Goal: Task Accomplishment & Management: Manage account settings

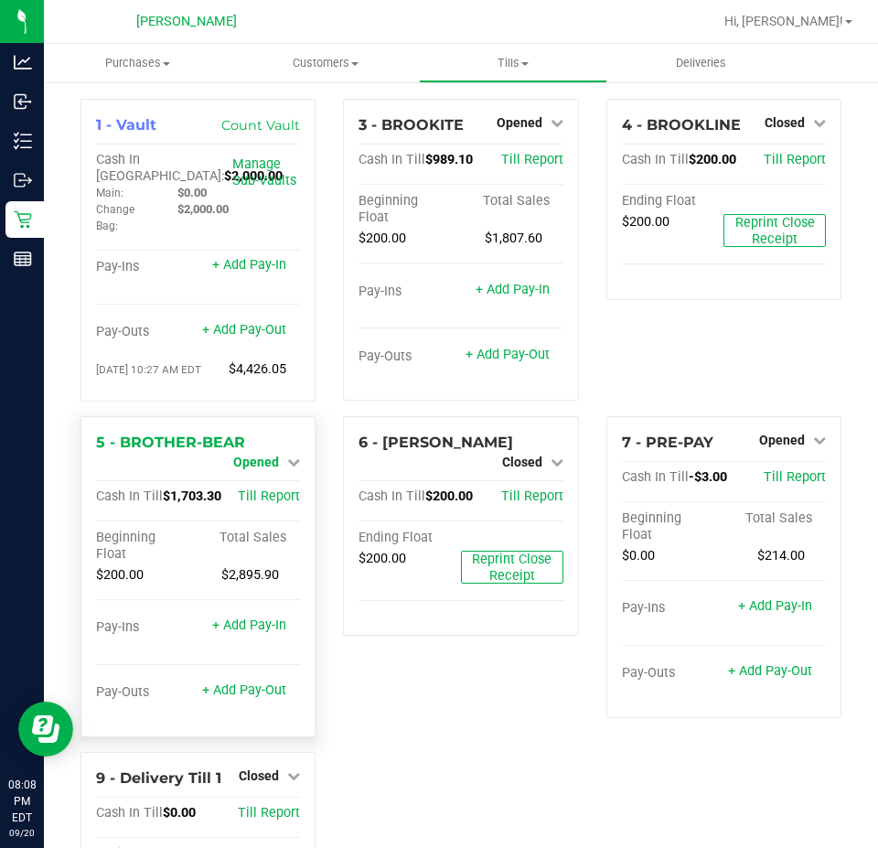
click at [262, 466] on span "Opened" at bounding box center [256, 461] width 46 height 15
click at [272, 481] on link "Close Till" at bounding box center [258, 477] width 49 height 15
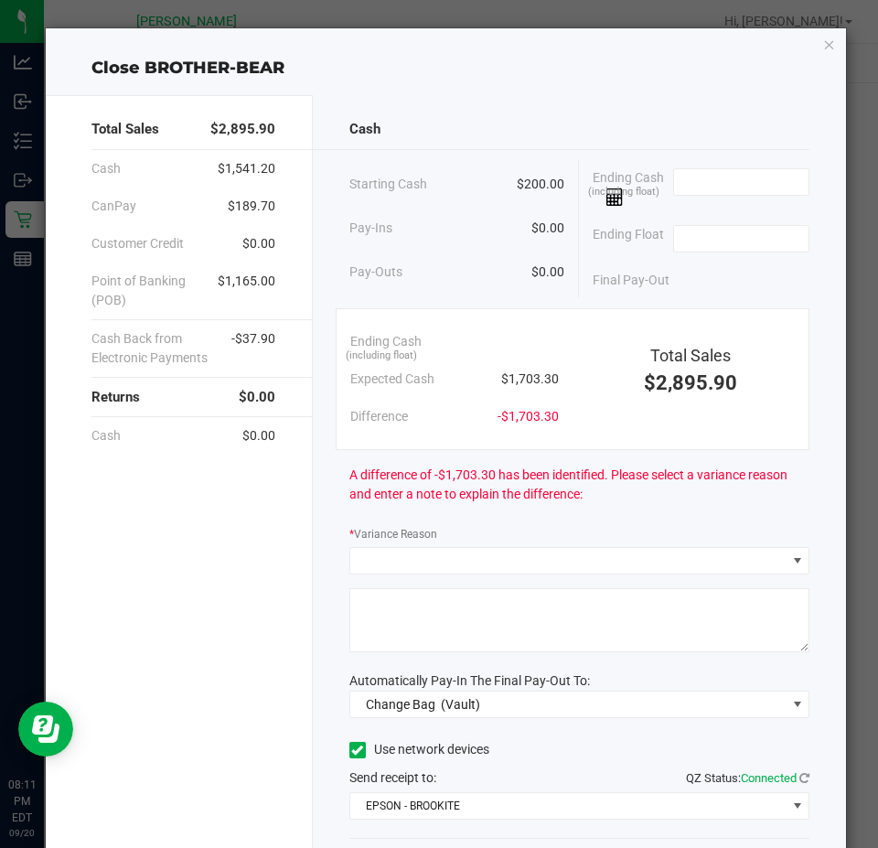
click at [691, 196] on span at bounding box center [741, 187] width 136 height 38
click at [694, 184] on input at bounding box center [741, 182] width 134 height 26
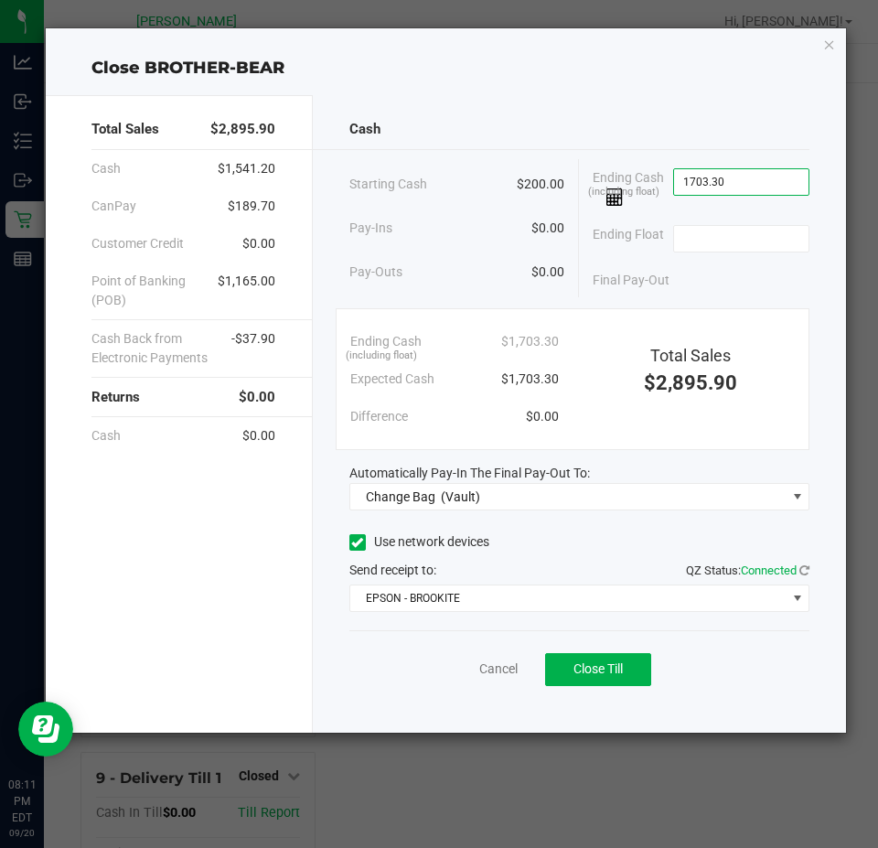
type input "$1,703.30"
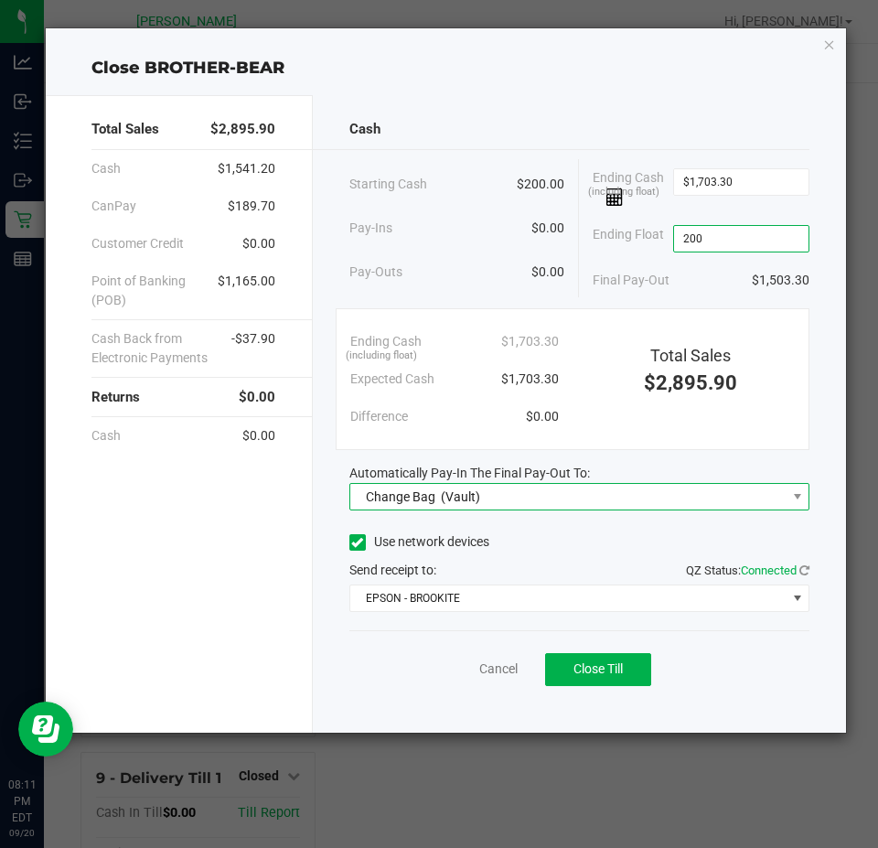
type input "$200.00"
click at [553, 495] on span "Change Bag (Vault)" at bounding box center [568, 497] width 436 height 26
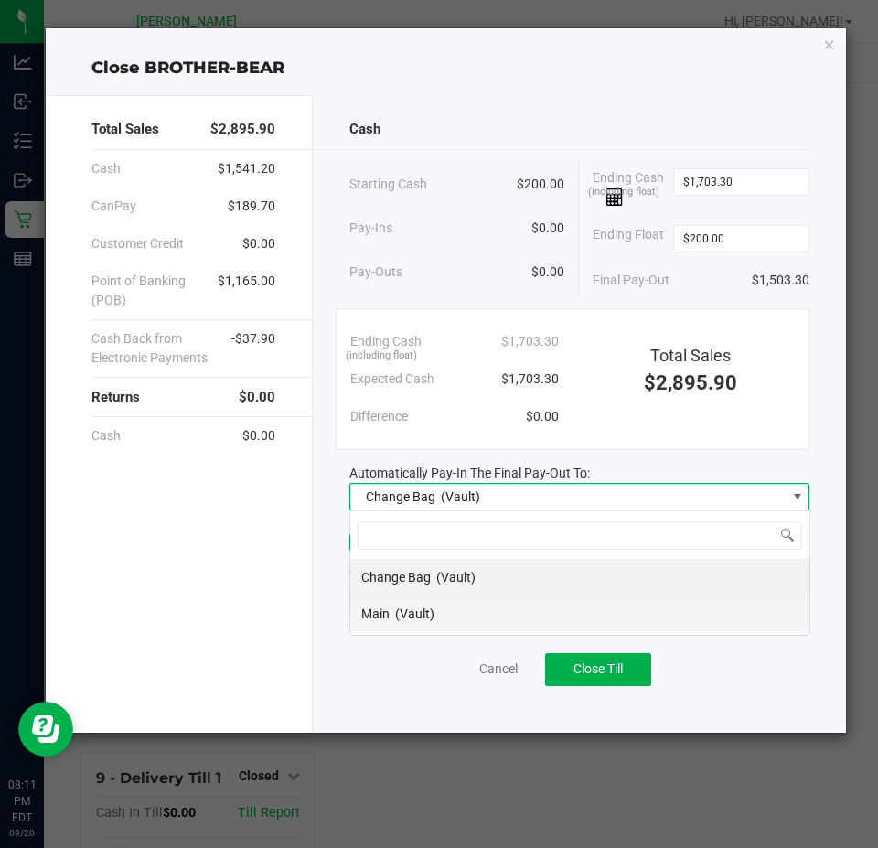
scroll to position [27, 460]
click at [462, 614] on li "Main (Vault)" at bounding box center [579, 613] width 459 height 37
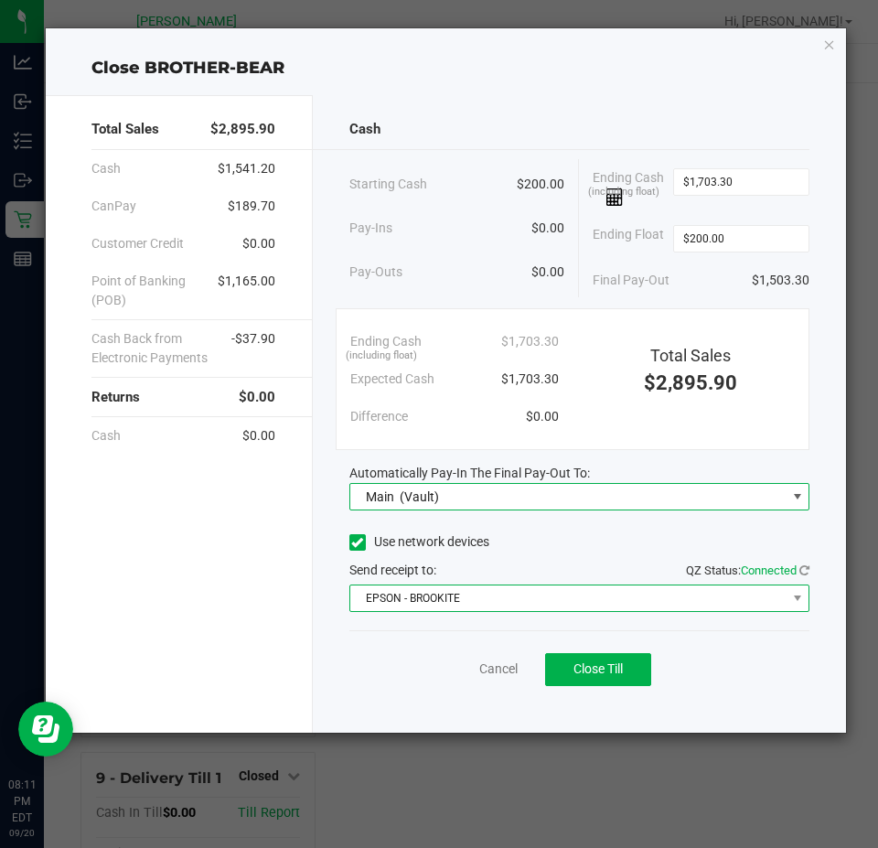
click at [493, 604] on span "EPSON - BROOKITE" at bounding box center [568, 598] width 436 height 26
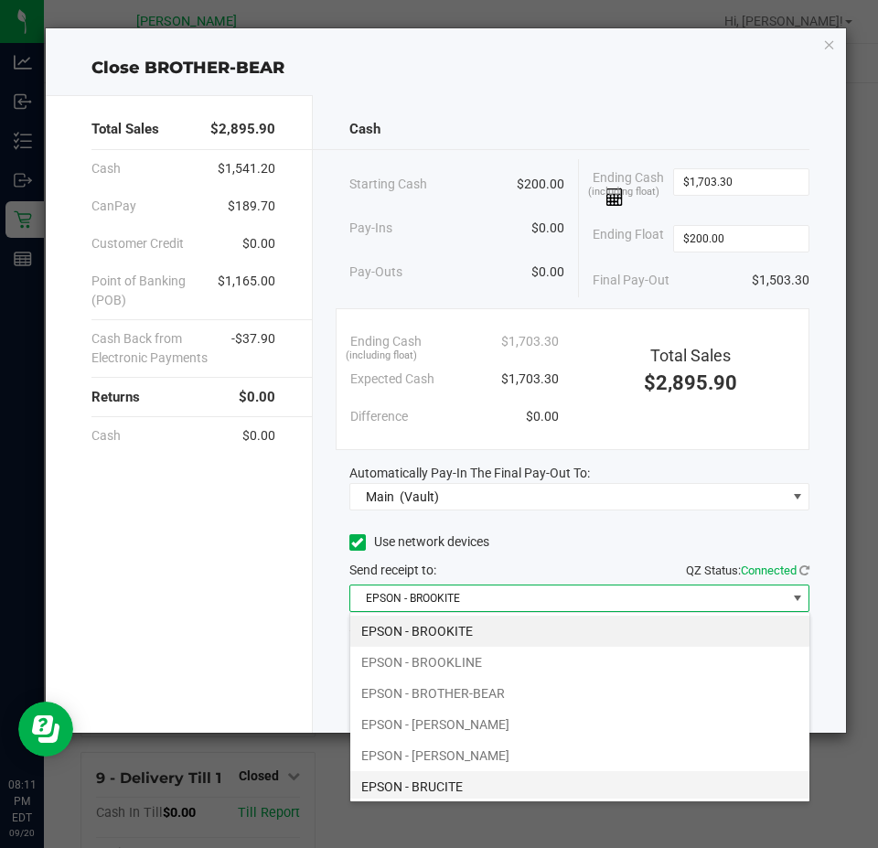
click at [494, 786] on li "EPSON - BRUCITE" at bounding box center [579, 786] width 459 height 31
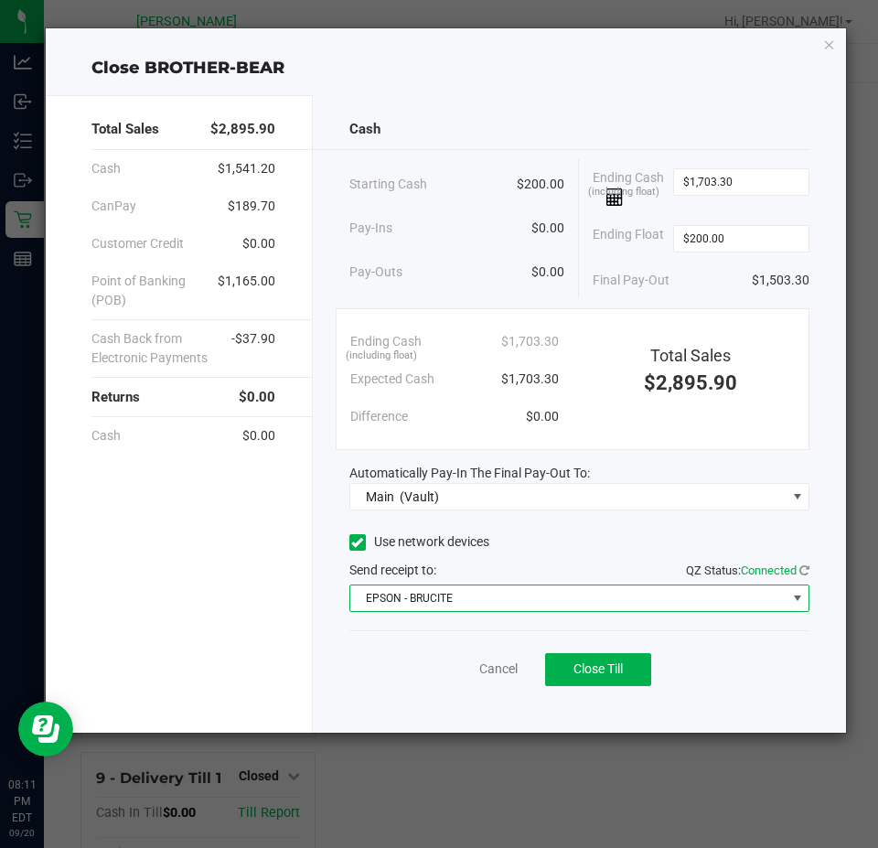
click at [563, 598] on span "EPSON - BRUCITE" at bounding box center [568, 598] width 436 height 26
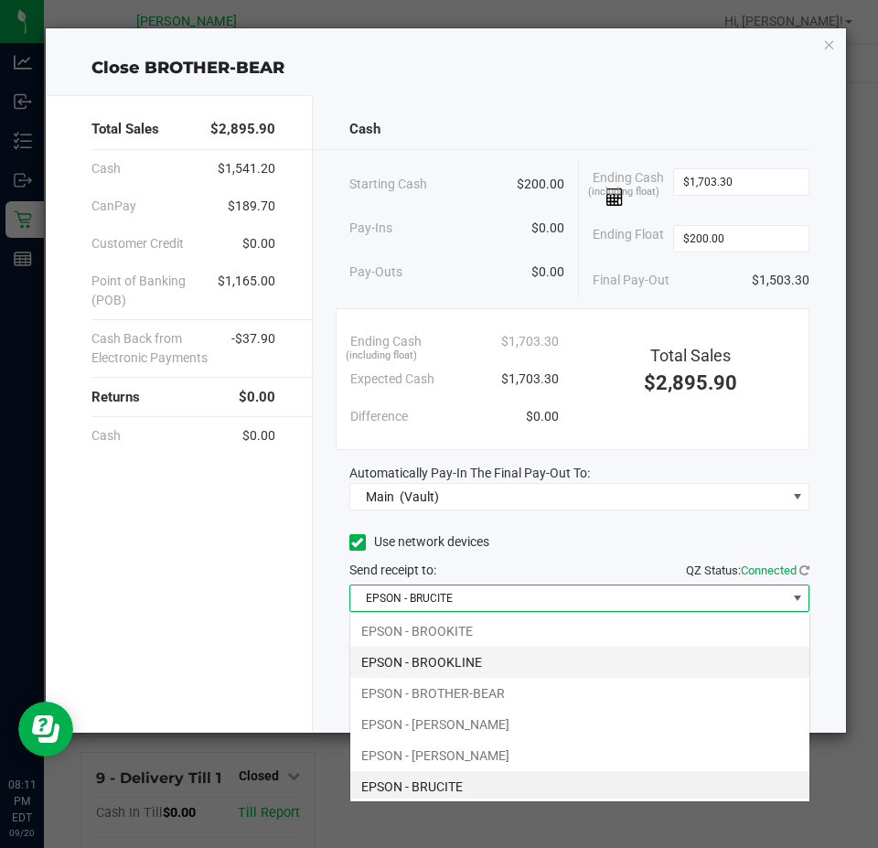
scroll to position [4, 0]
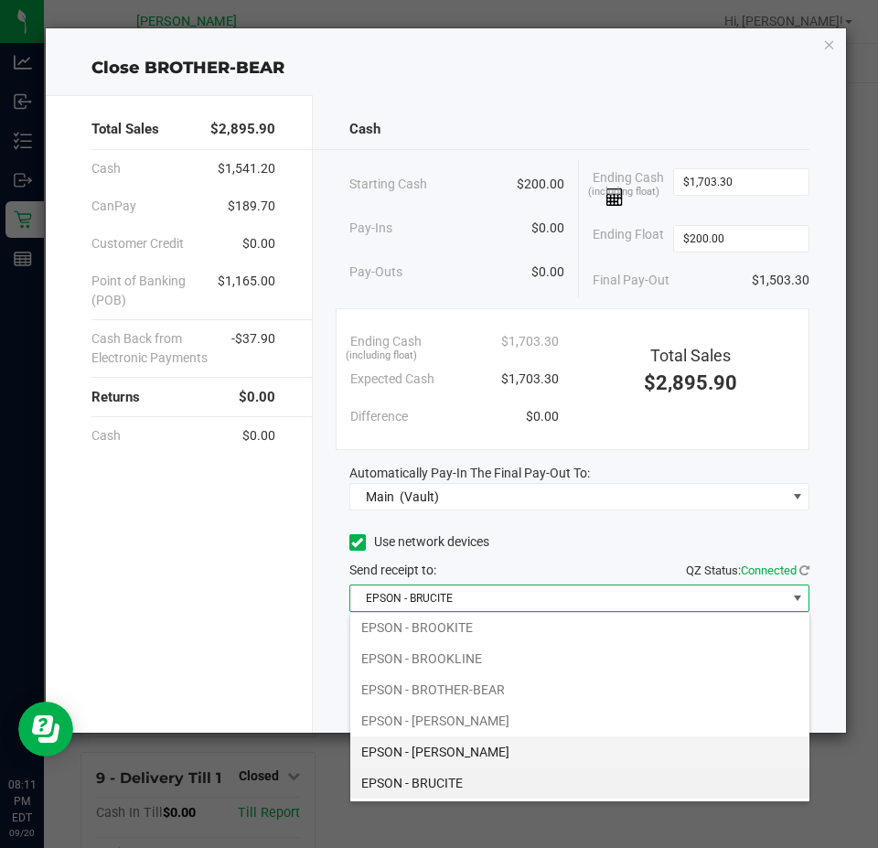
click at [499, 746] on li "EPSON - BRUCE-WILLIS" at bounding box center [579, 751] width 459 height 31
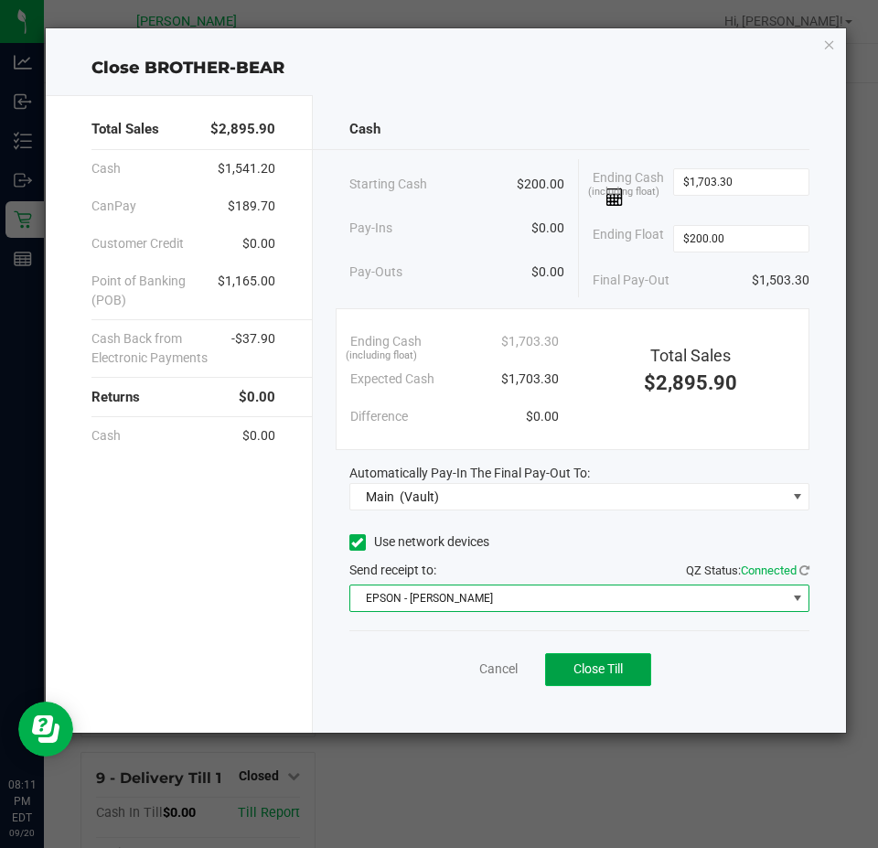
click at [604, 662] on span "Close Till" at bounding box center [597, 668] width 49 height 15
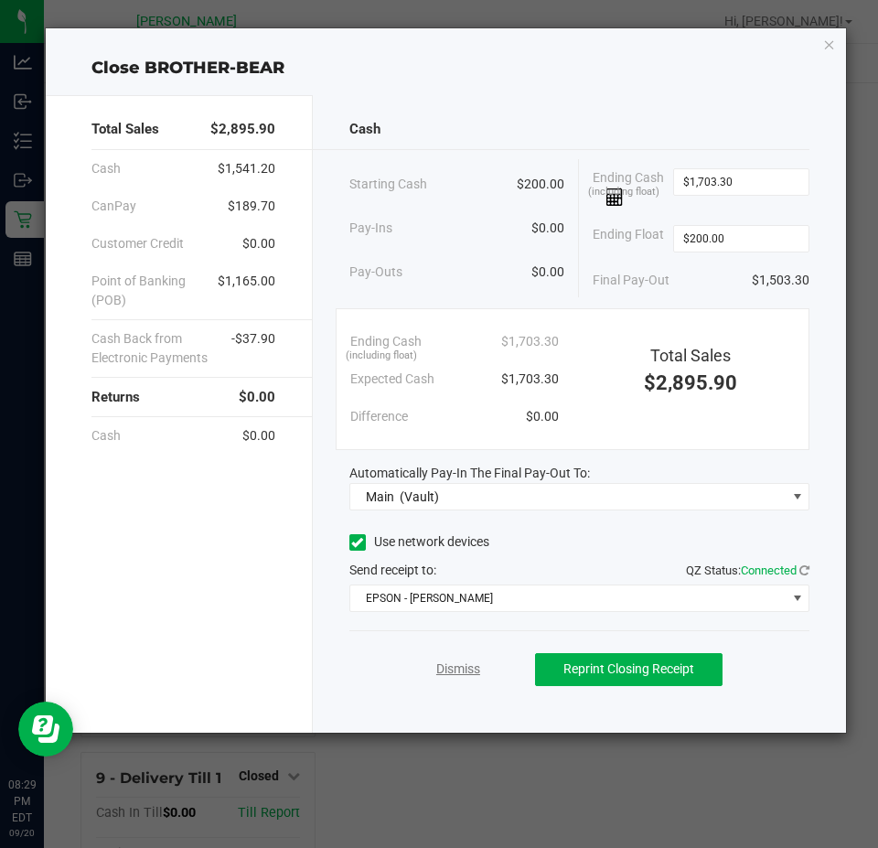
click at [445, 668] on link "Dismiss" at bounding box center [458, 668] width 44 height 19
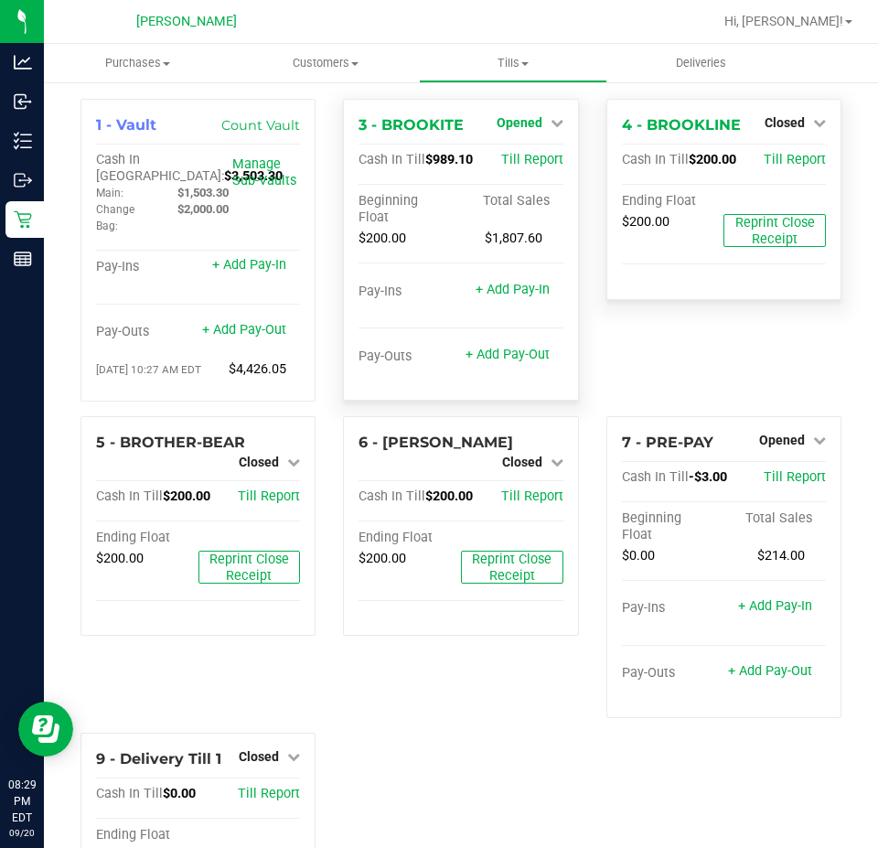
click at [532, 123] on span "Opened" at bounding box center [520, 122] width 46 height 15
click at [534, 159] on link "Close Till" at bounding box center [521, 161] width 49 height 15
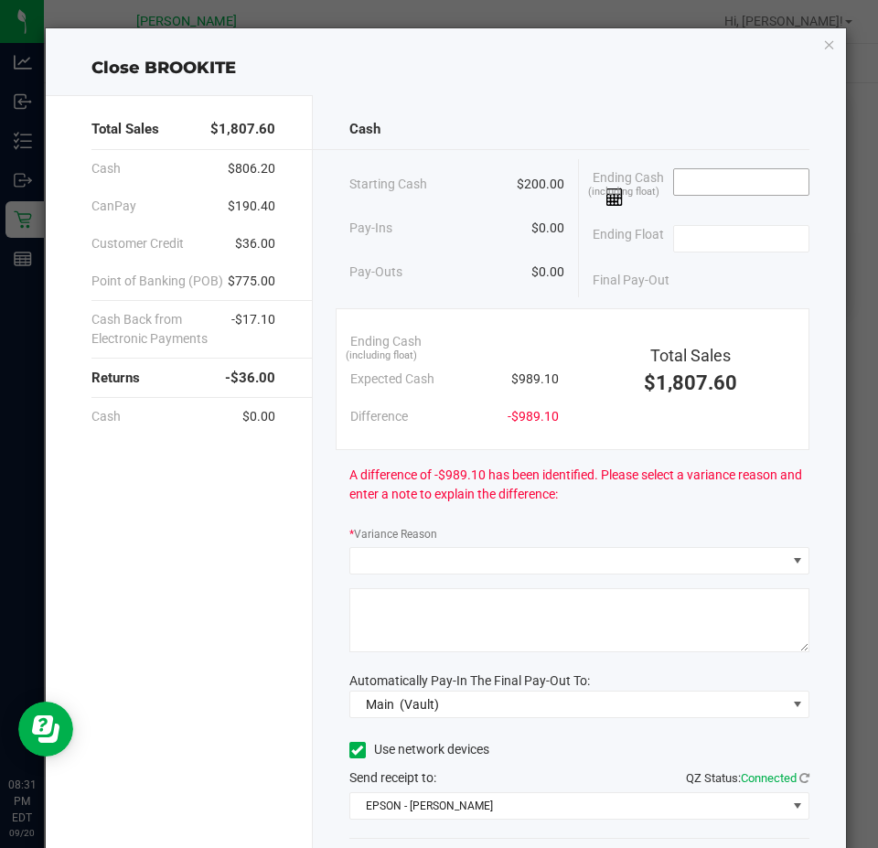
click at [782, 172] on input at bounding box center [741, 182] width 134 height 26
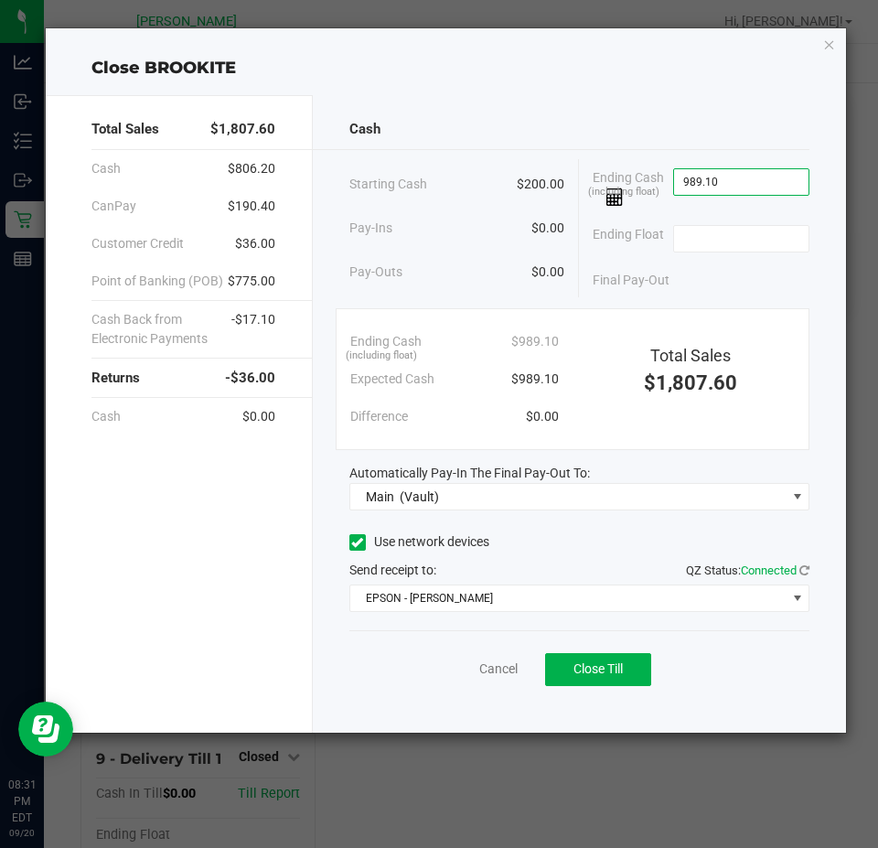
type input "$989.10"
click at [574, 681] on button "Close Till" at bounding box center [598, 669] width 106 height 33
type input "$200.00"
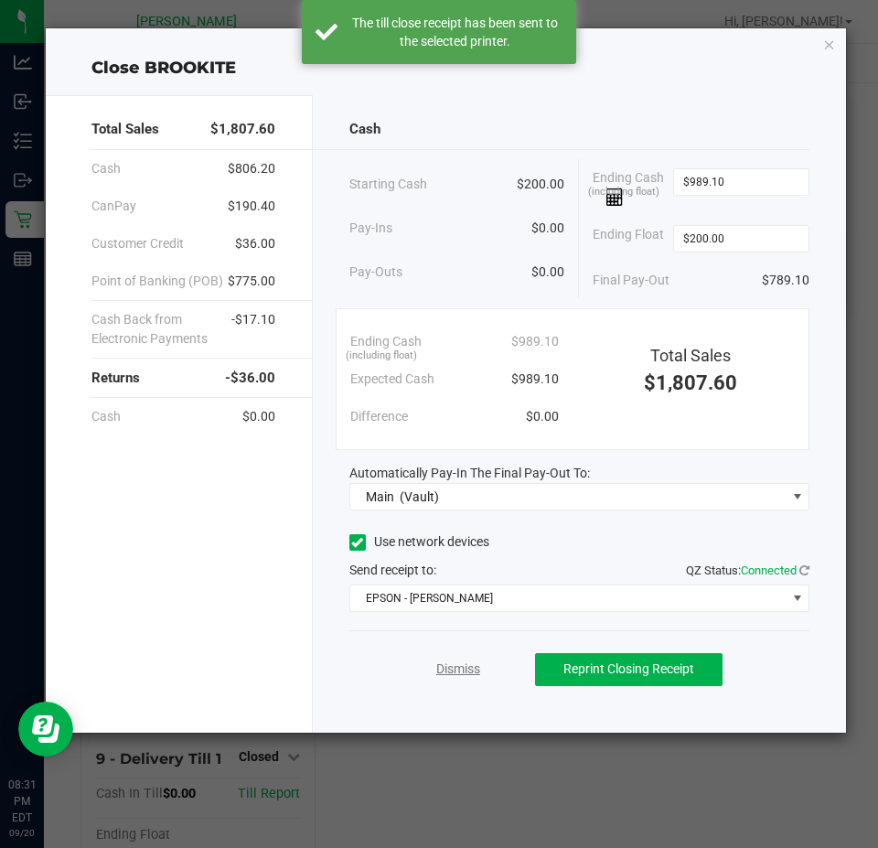
click at [448, 666] on link "Dismiss" at bounding box center [458, 668] width 44 height 19
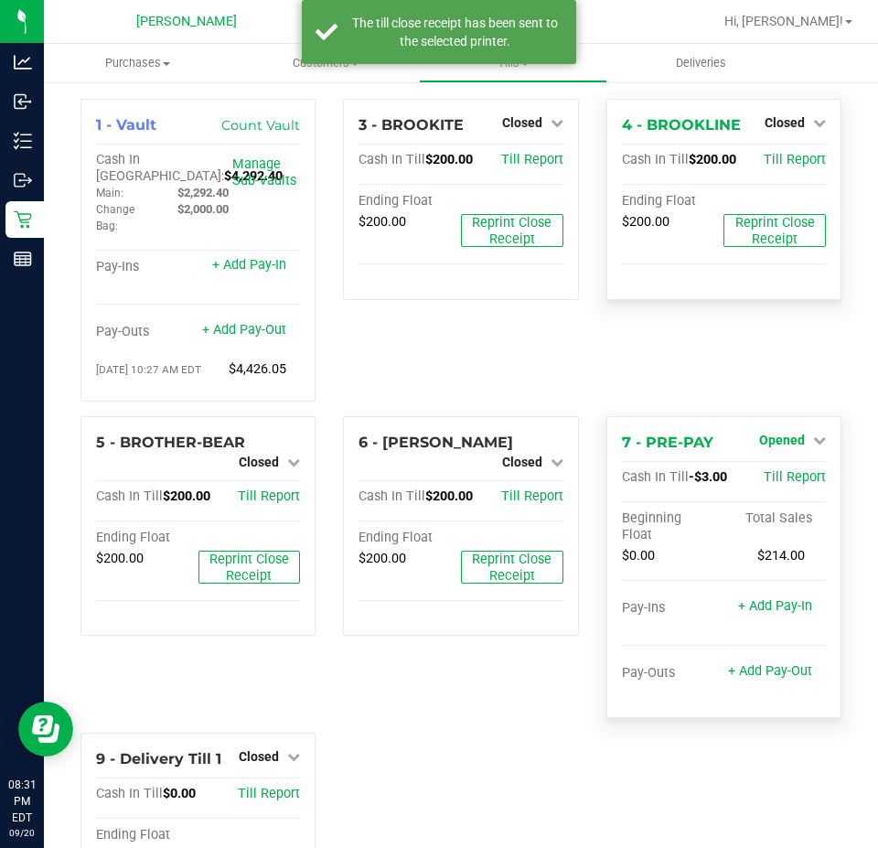
click at [783, 445] on span "Opened" at bounding box center [782, 440] width 46 height 15
click at [772, 479] on link "Close Till" at bounding box center [783, 477] width 49 height 15
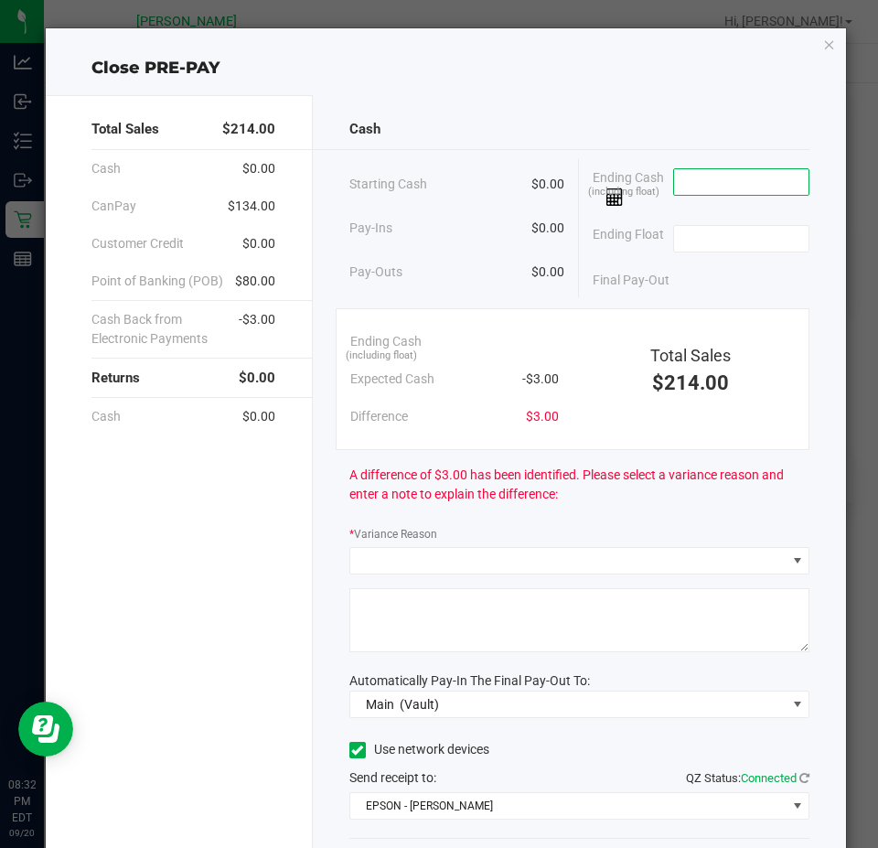
click at [715, 185] on input at bounding box center [741, 182] width 134 height 26
type input "$0.00"
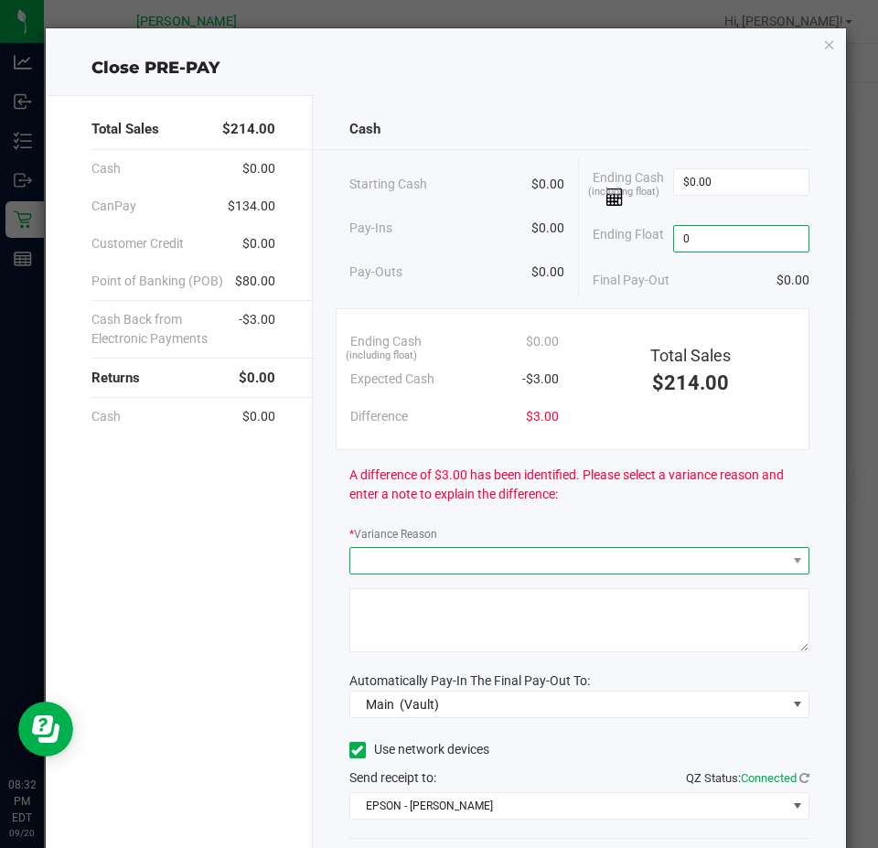
type input "$0.00"
click at [604, 570] on span at bounding box center [568, 561] width 436 height 26
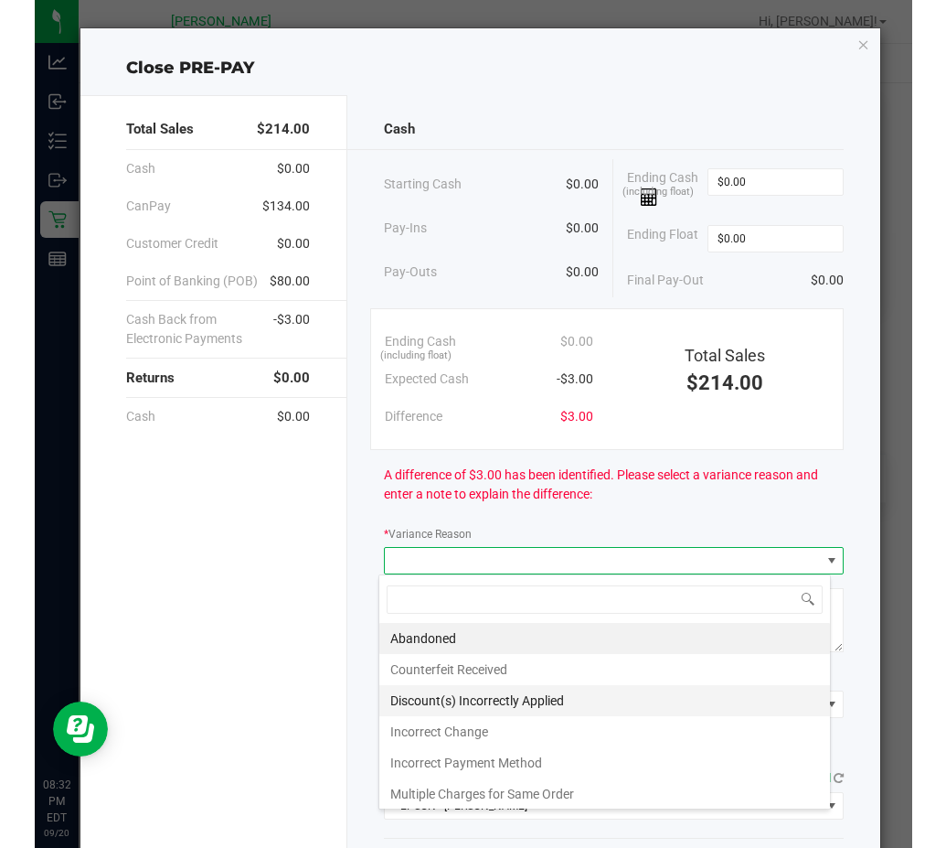
scroll to position [66, 0]
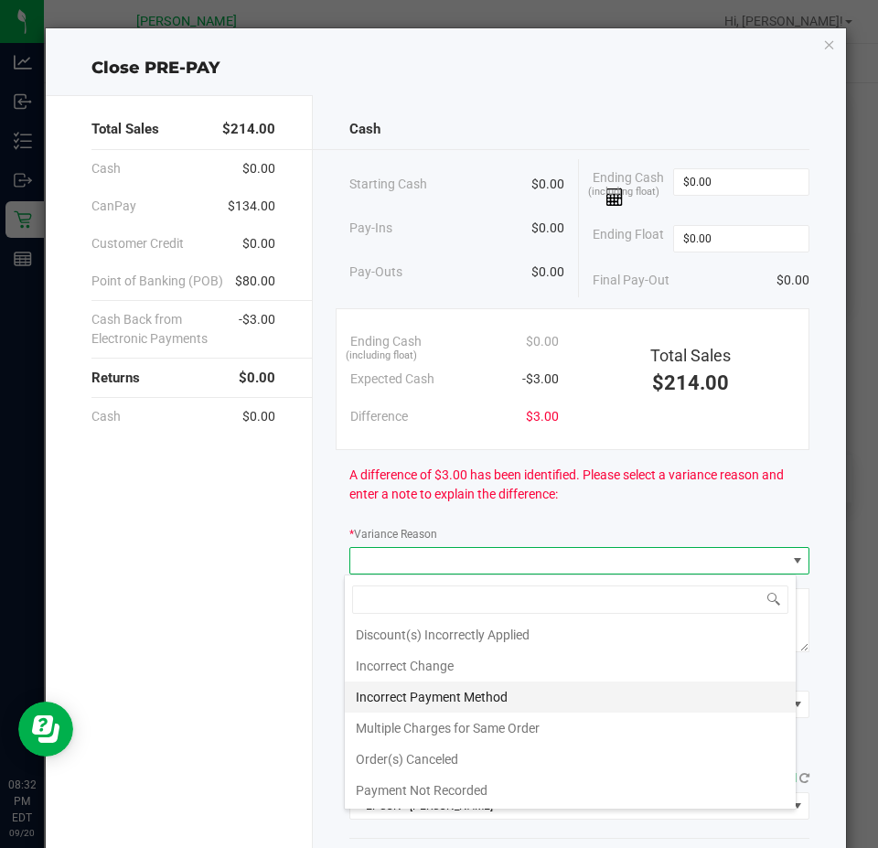
click at [570, 695] on li "Incorrect Payment Method" at bounding box center [570, 696] width 451 height 31
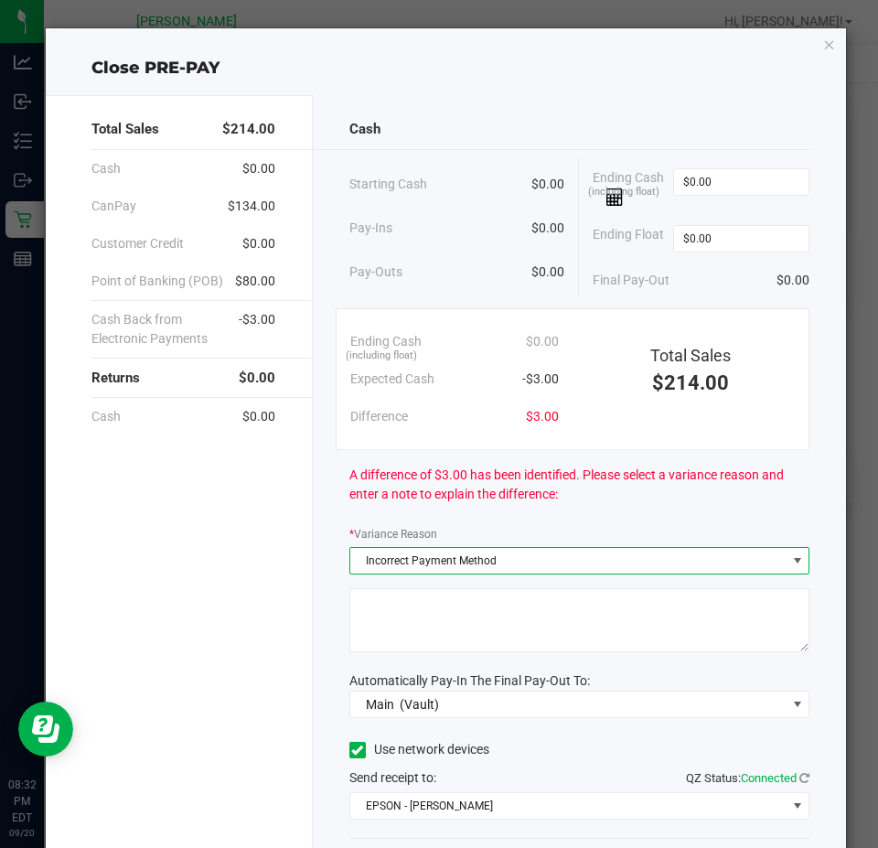
click at [619, 606] on textarea at bounding box center [579, 620] width 461 height 64
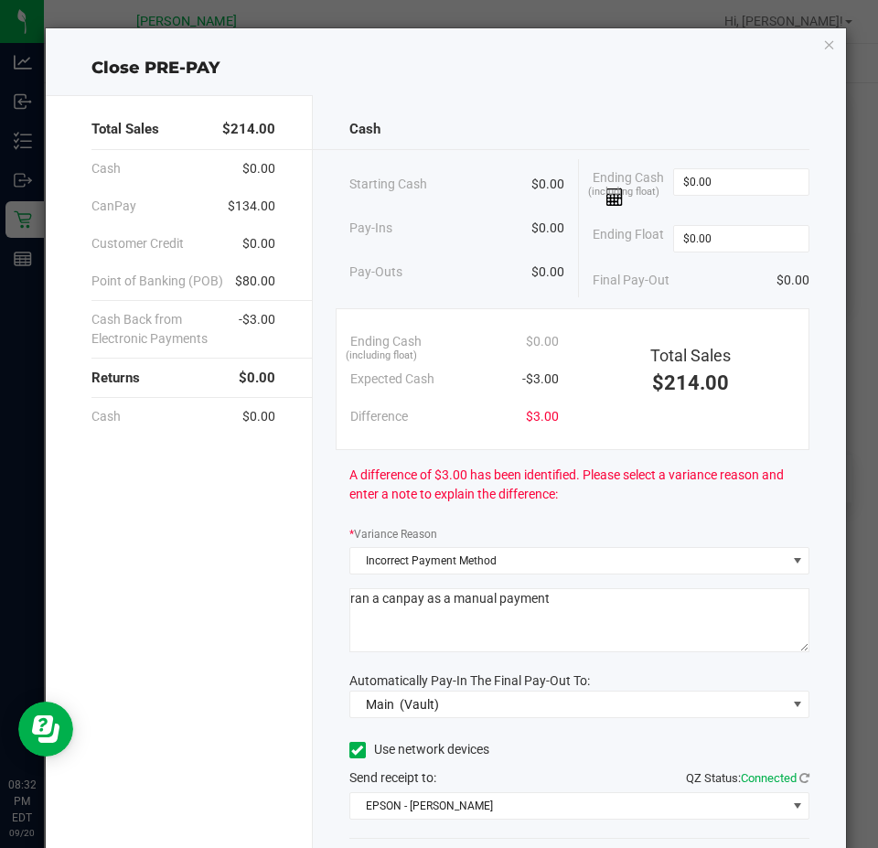
type textarea "ran a canpay as a manual payment"
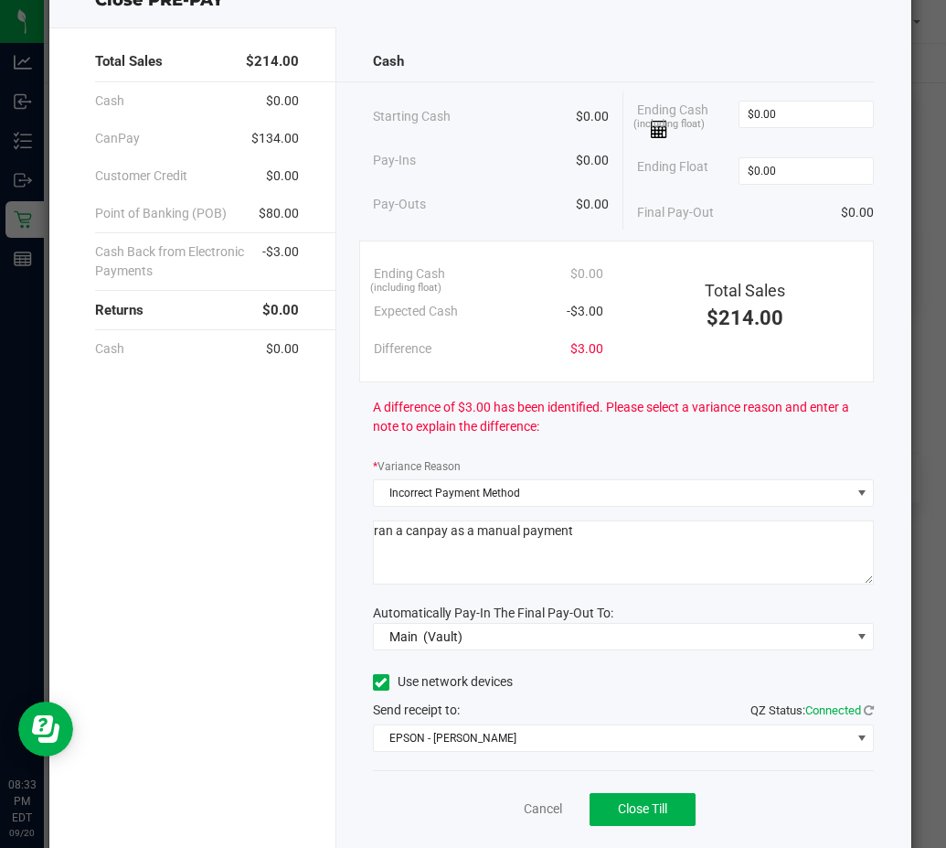
scroll to position [121, 0]
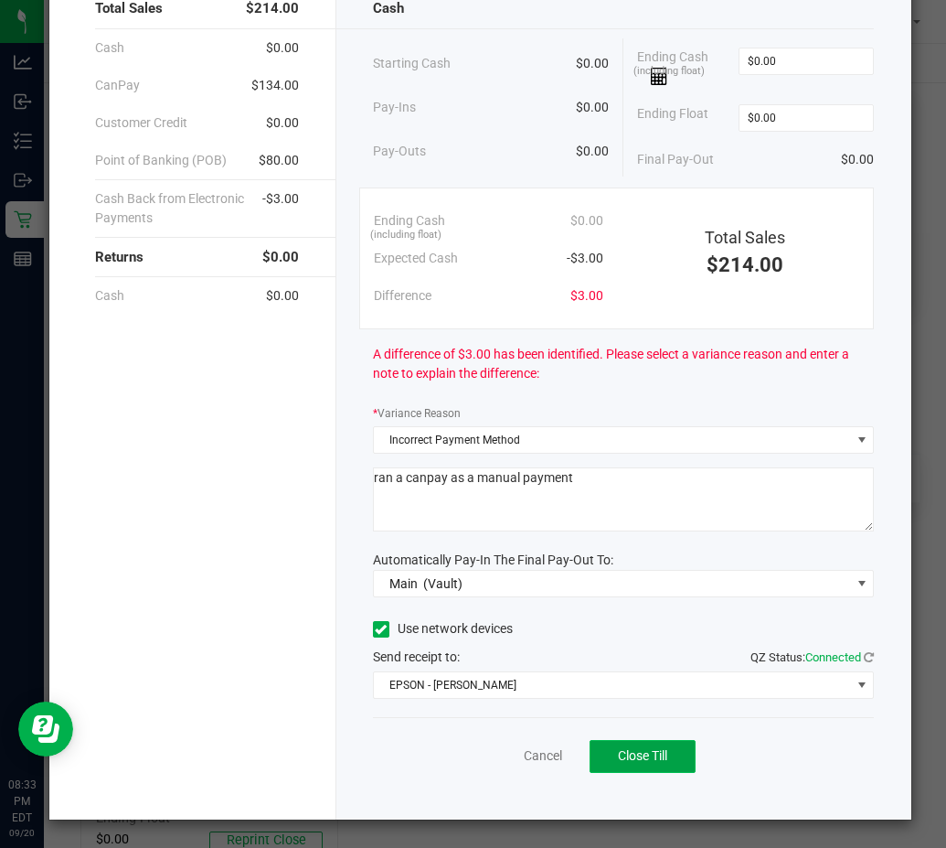
click at [637, 755] on span "Close Till" at bounding box center [642, 755] width 49 height 15
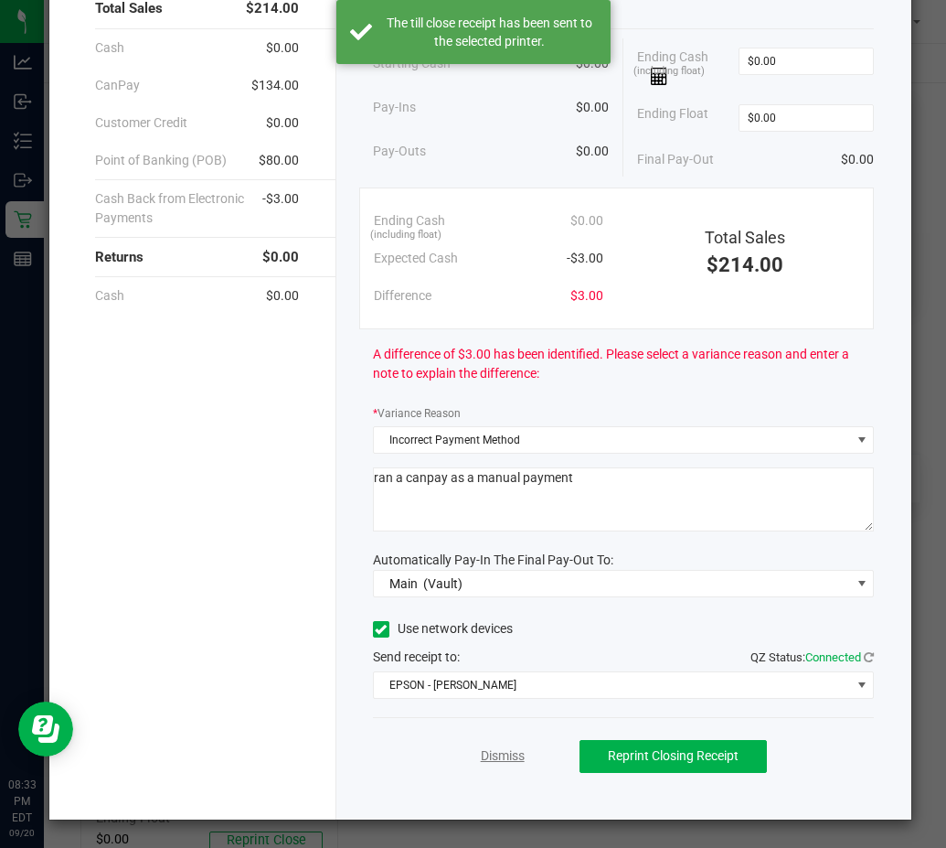
click at [515, 760] on link "Dismiss" at bounding box center [503, 755] width 44 height 19
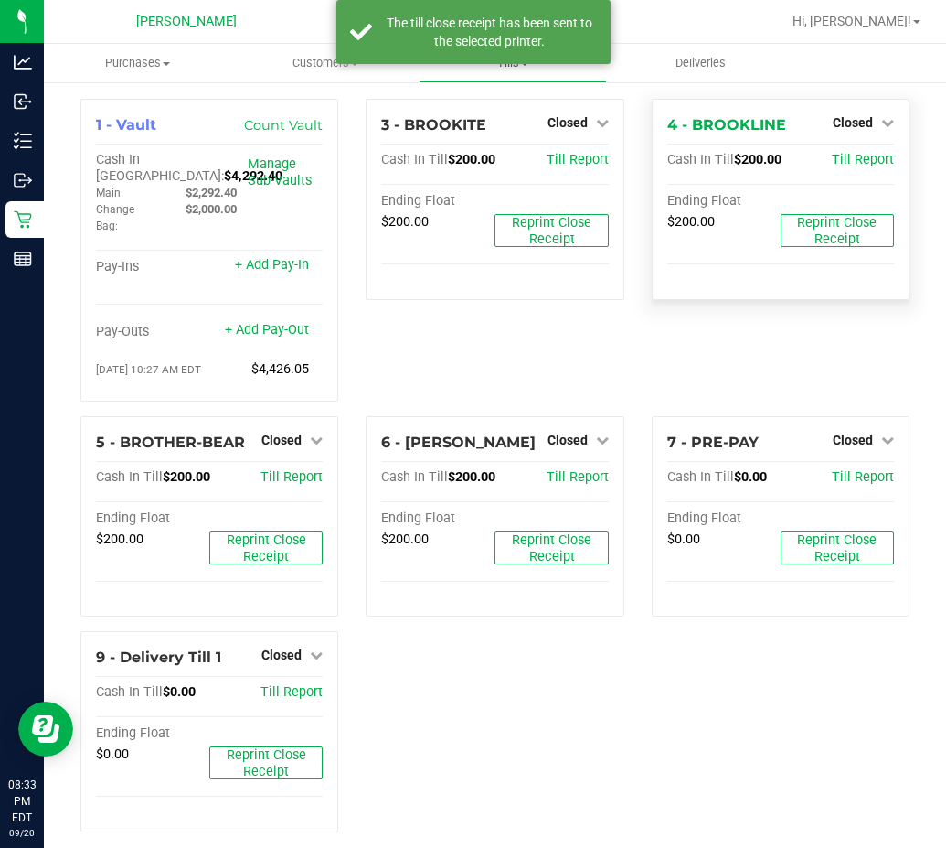
click at [521, 71] on uib-tab-heading "Tills Manage tills Reconcile e-payments" at bounding box center [513, 63] width 186 height 37
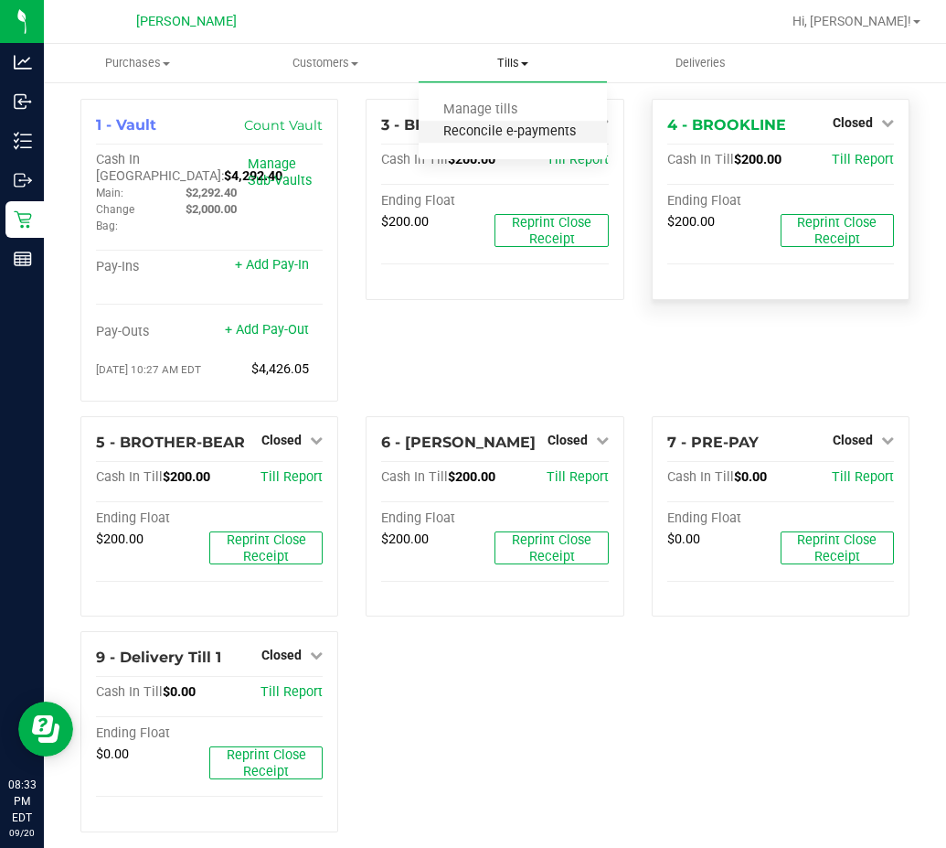
click at [520, 137] on span "Reconcile e-payments" at bounding box center [510, 132] width 182 height 16
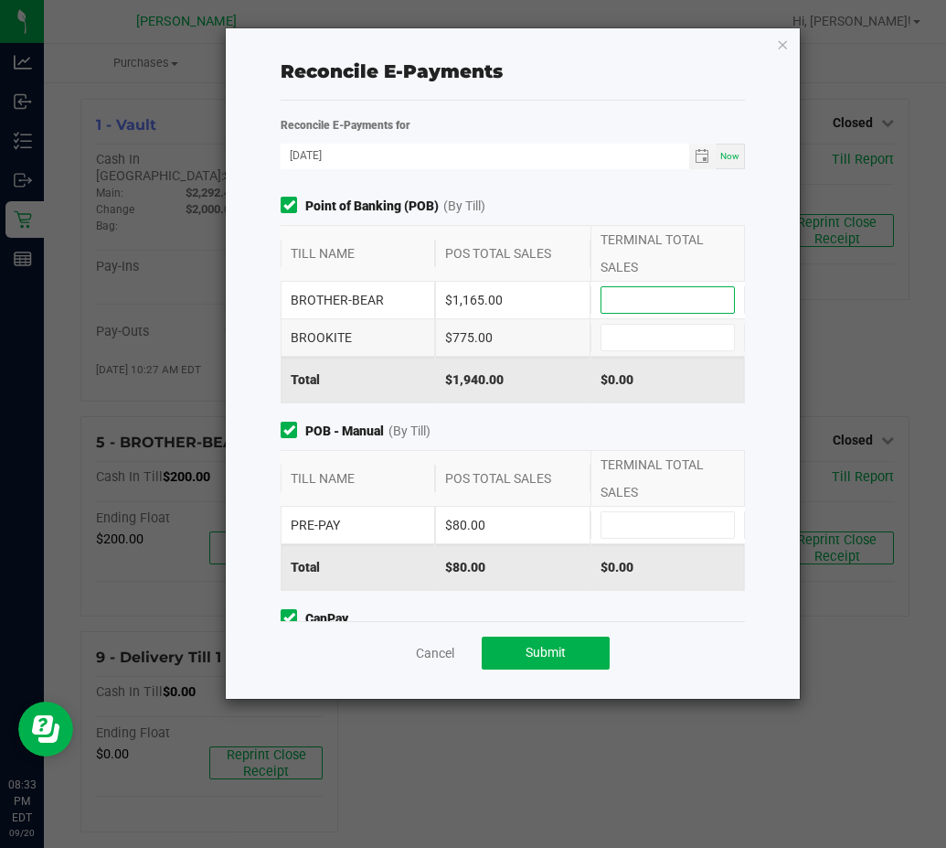
click at [619, 308] on input at bounding box center [668, 300] width 133 height 26
type input "$1,165.00"
type input "$775.00"
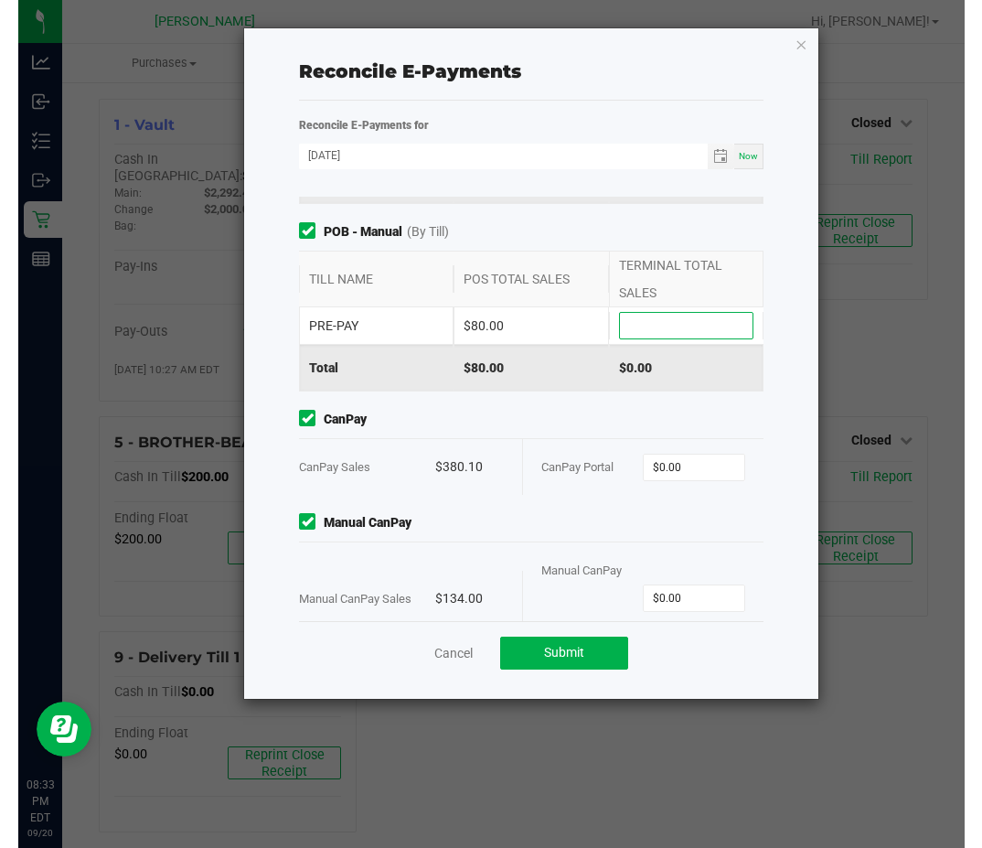
scroll to position [248, 0]
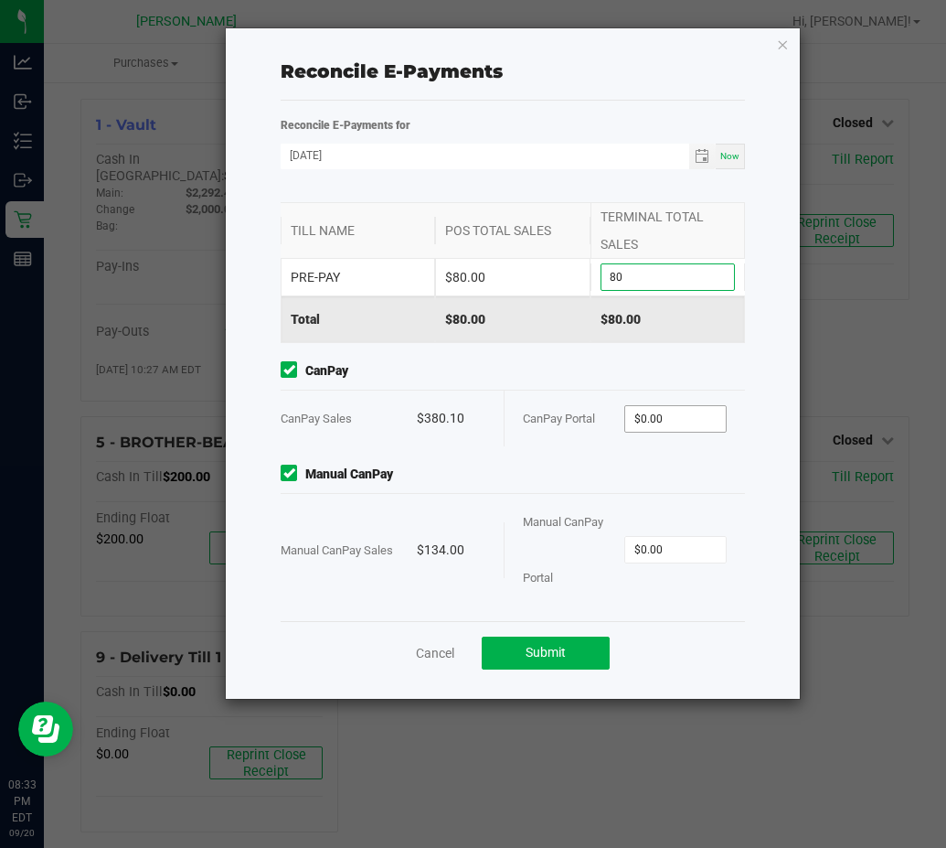
type input "$80.00"
click at [650, 411] on input "0" at bounding box center [675, 419] width 101 height 26
type input "$380.10"
click at [702, 563] on div "Manual CanPay Portal $0.00" at bounding box center [625, 550] width 205 height 112
click at [690, 551] on input "0" at bounding box center [675, 550] width 101 height 26
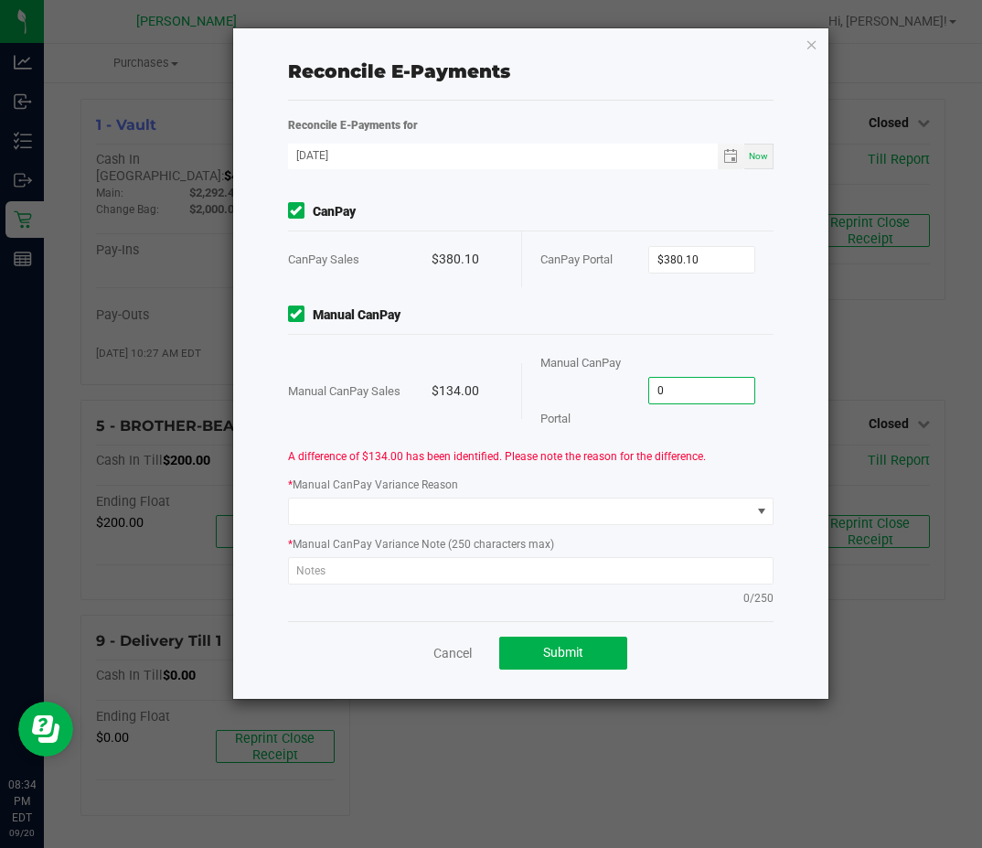
scroll to position [417, 0]
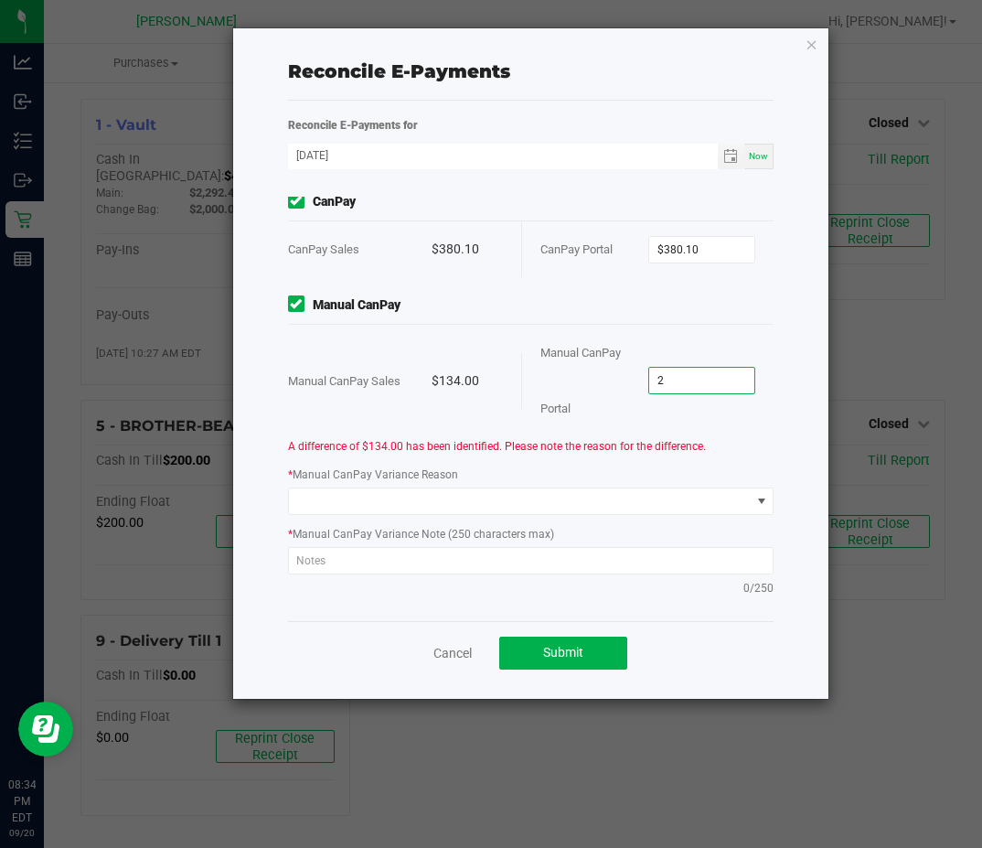
type input "3"
click at [540, 347] on span "Manual CanPay Portal" at bounding box center [580, 380] width 80 height 69
click at [633, 380] on div "Manual CanPay Portal" at bounding box center [594, 381] width 108 height 112
click at [691, 371] on input at bounding box center [702, 381] width 106 height 26
click at [546, 369] on div "Manual CanPay Portal" at bounding box center [594, 381] width 108 height 112
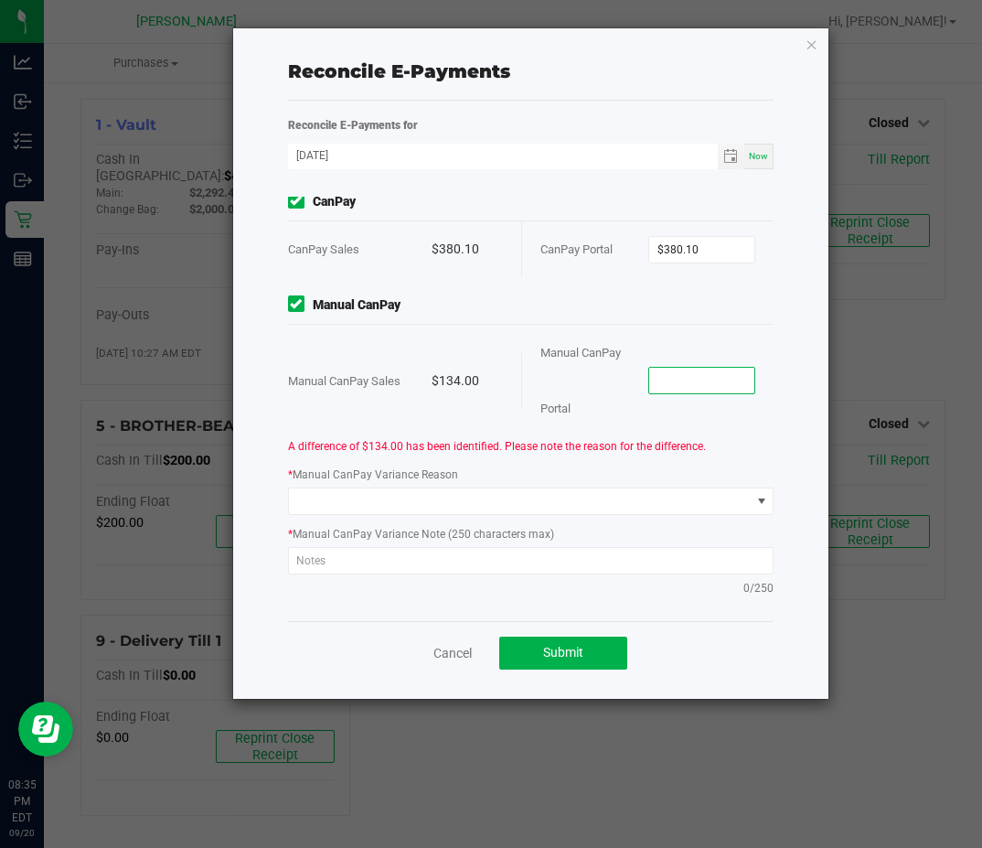
click at [703, 383] on input at bounding box center [702, 381] width 106 height 26
type input "1"
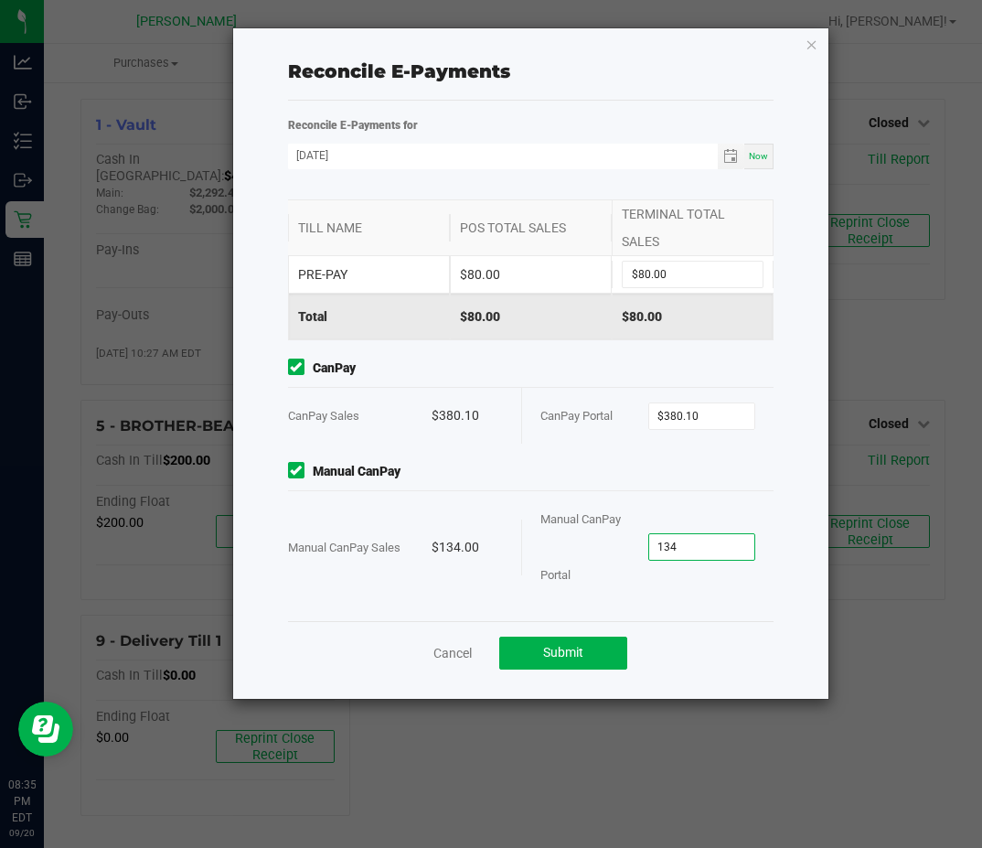
scroll to position [248, 0]
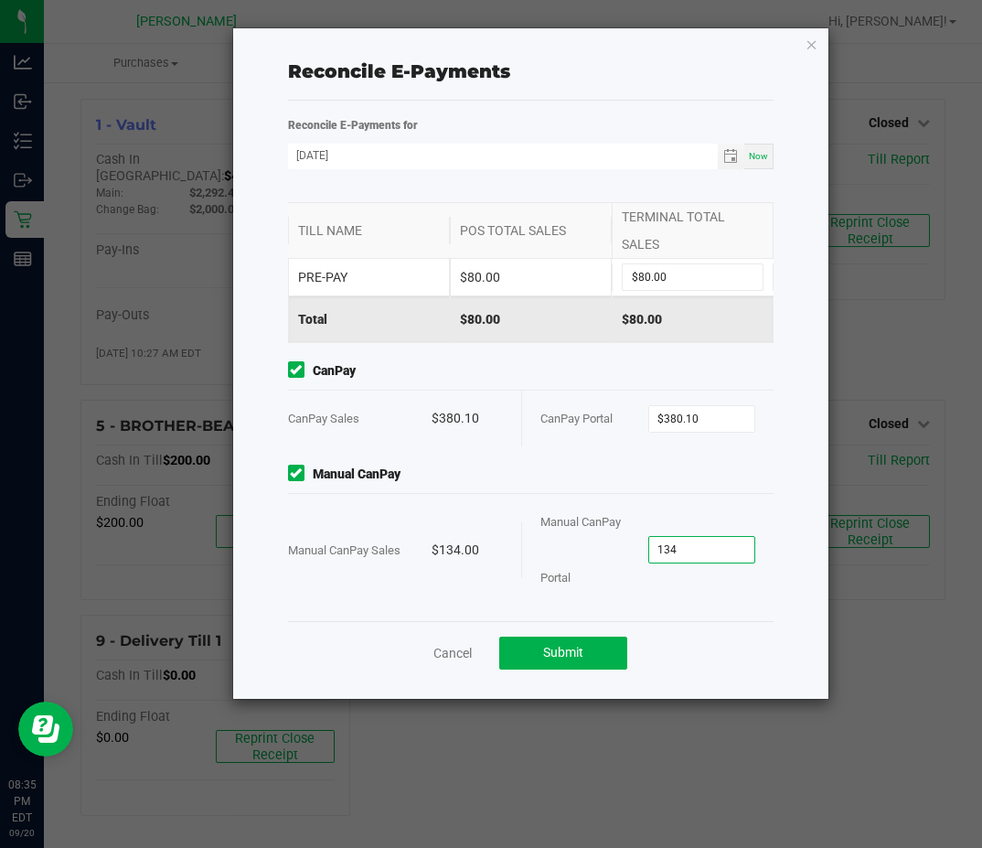
type input "$134.00"
click at [746, 448] on div "Point of Banking (POB) (By Till) TILL NAME POS TOTAL SALES TERMINAL TOTAL SALES…" at bounding box center [530, 409] width 513 height 424
click at [590, 649] on button "Submit" at bounding box center [563, 652] width 128 height 33
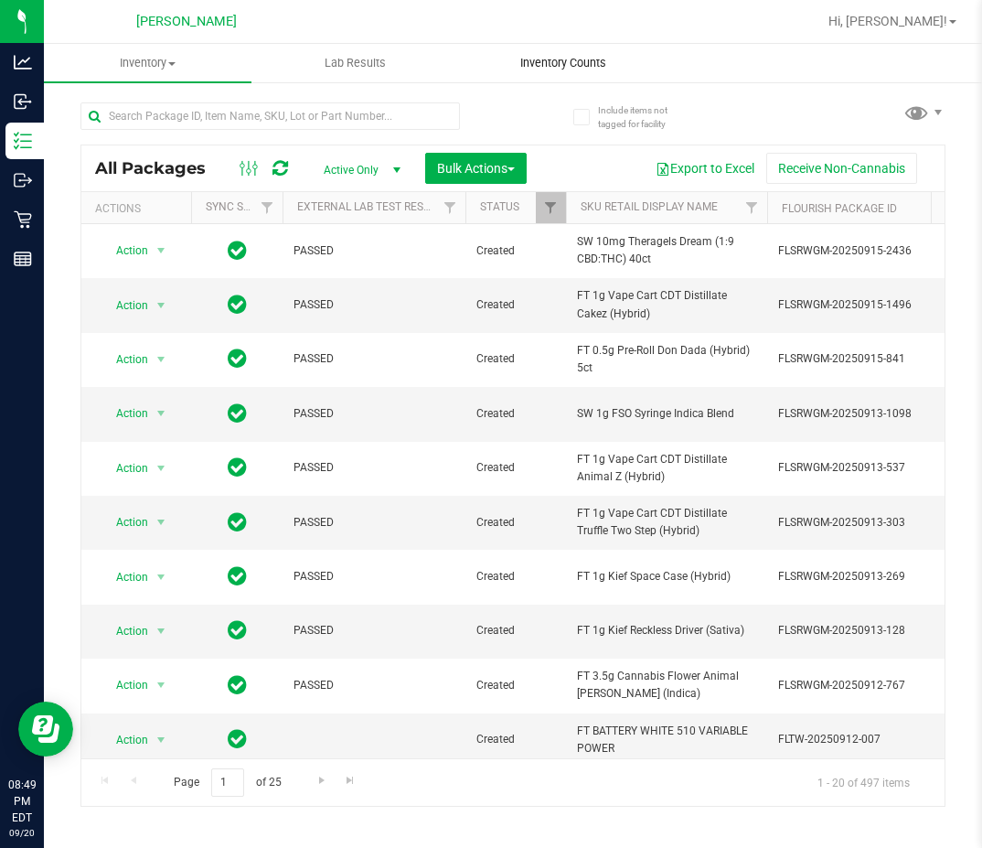
click at [569, 60] on span "Inventory Counts" at bounding box center [563, 63] width 135 height 16
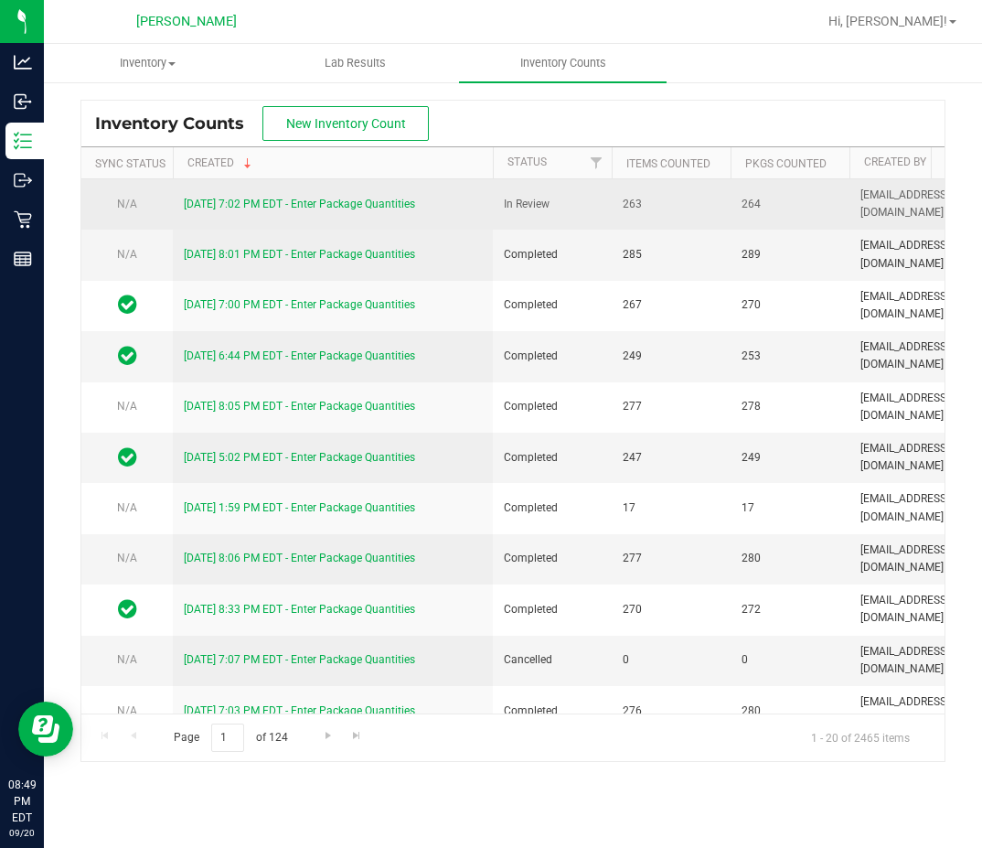
click at [343, 198] on link "9/20/25 7:02 PM EDT - Enter Package Quantities" at bounding box center [299, 204] width 231 height 13
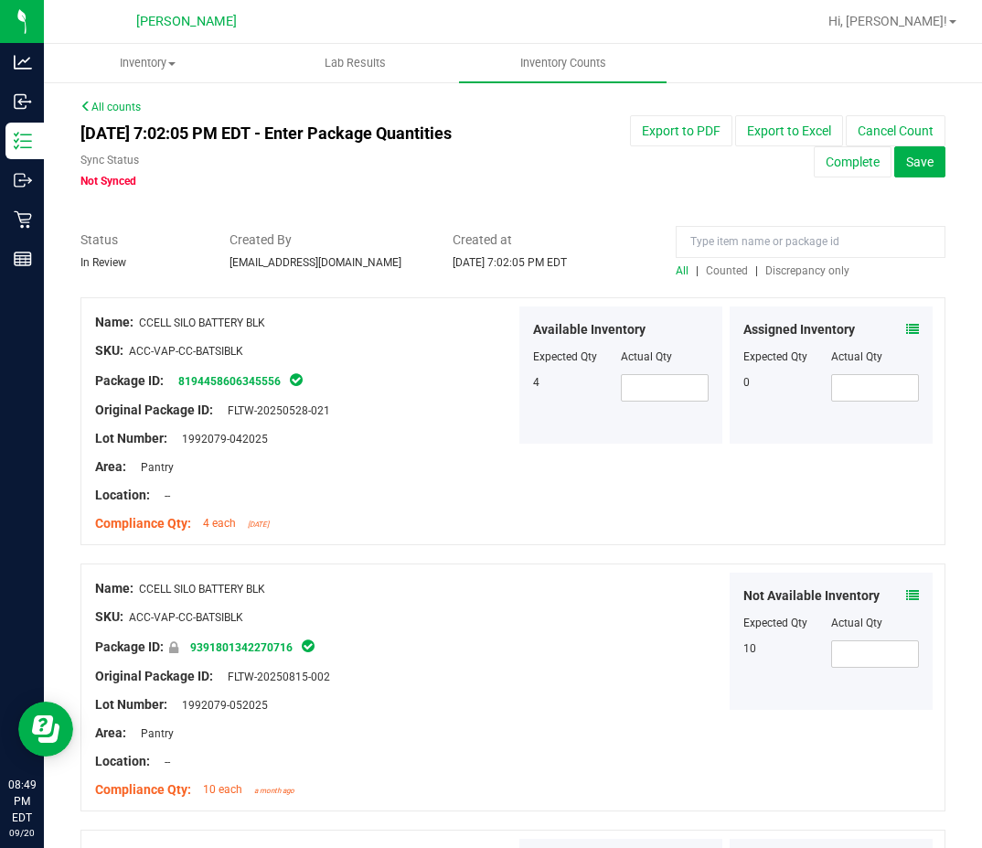
click at [825, 271] on span "Discrepancy only" at bounding box center [807, 270] width 84 height 13
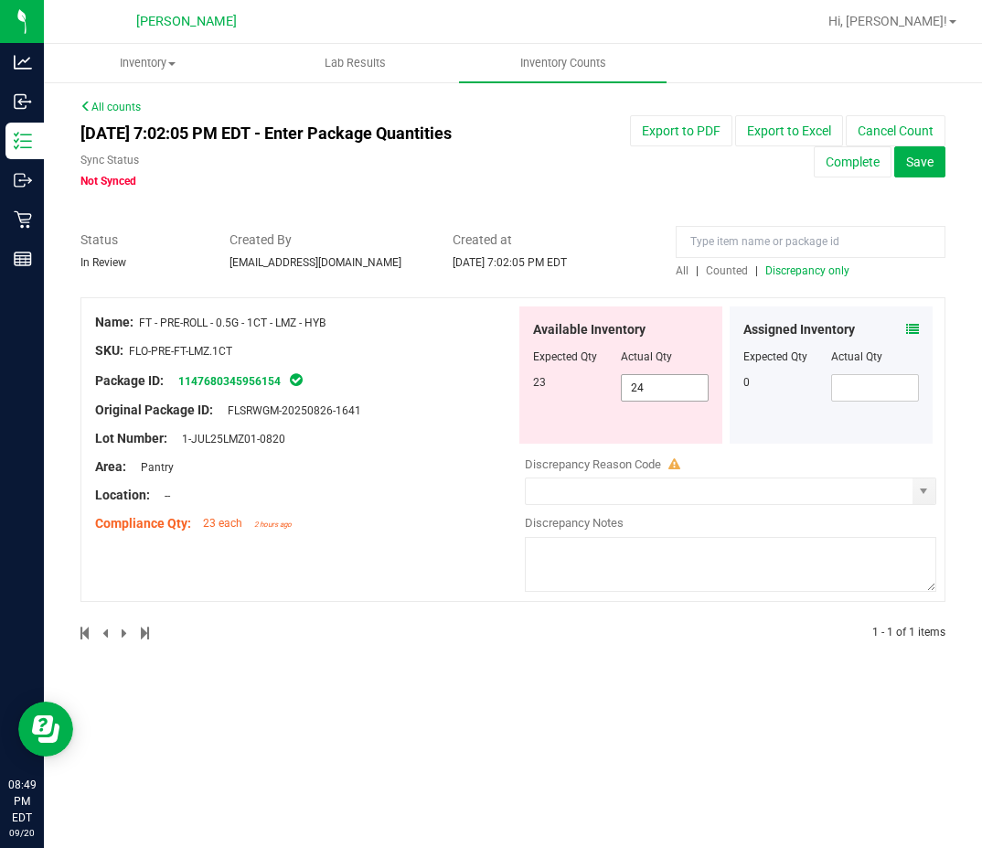
click at [673, 389] on span "24 24" at bounding box center [665, 387] width 88 height 27
type input "23"
click at [749, 707] on div "Inventory All packages All inventory Waste log Create inventory Lab Results Inv…" at bounding box center [513, 446] width 938 height 804
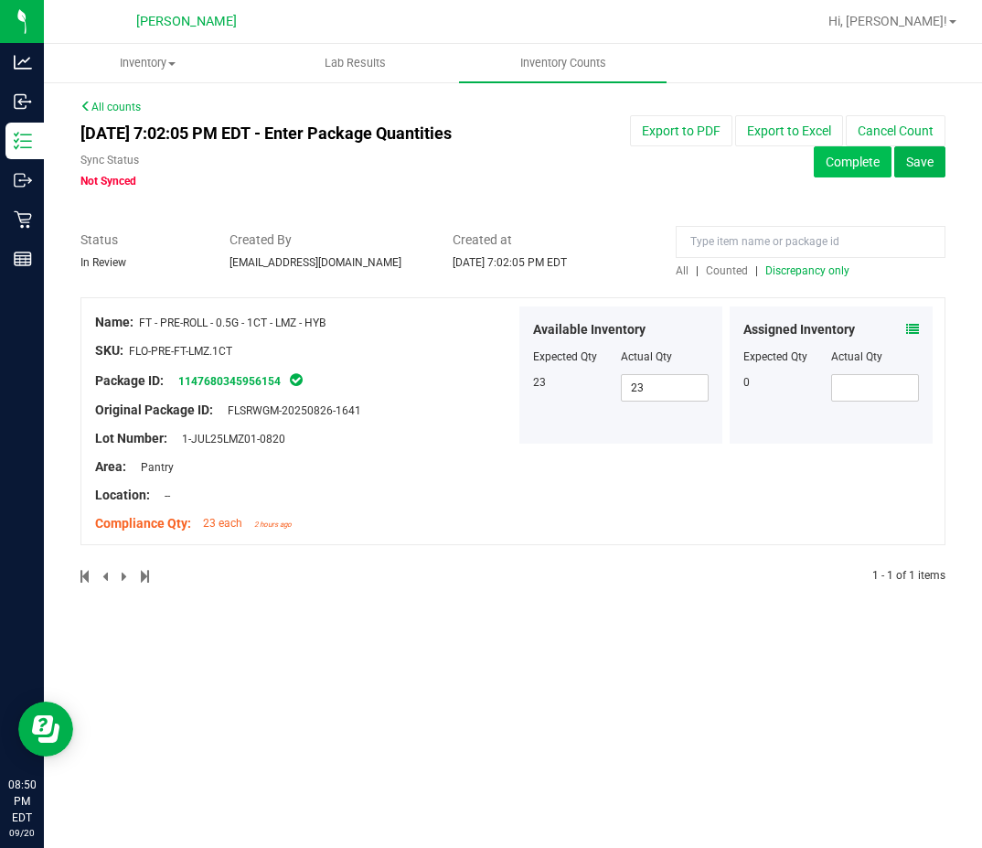
click at [874, 174] on button "Complete" at bounding box center [853, 161] width 78 height 31
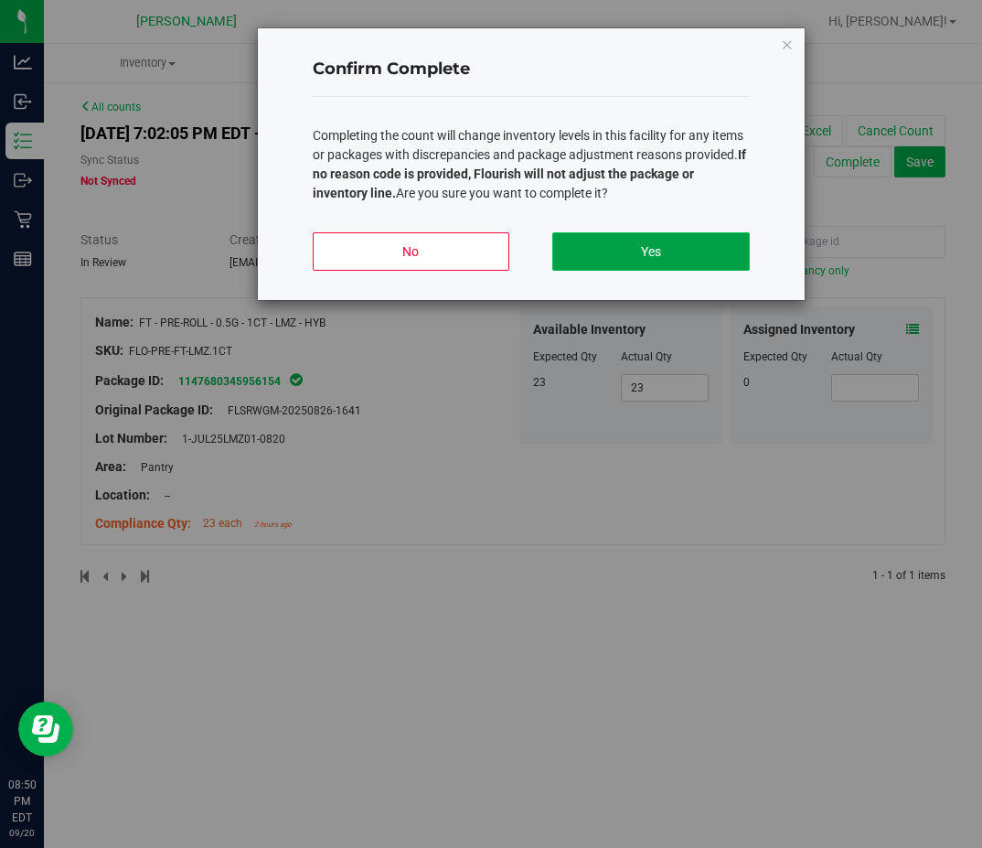
click at [693, 261] on button "Yes" at bounding box center [650, 251] width 197 height 38
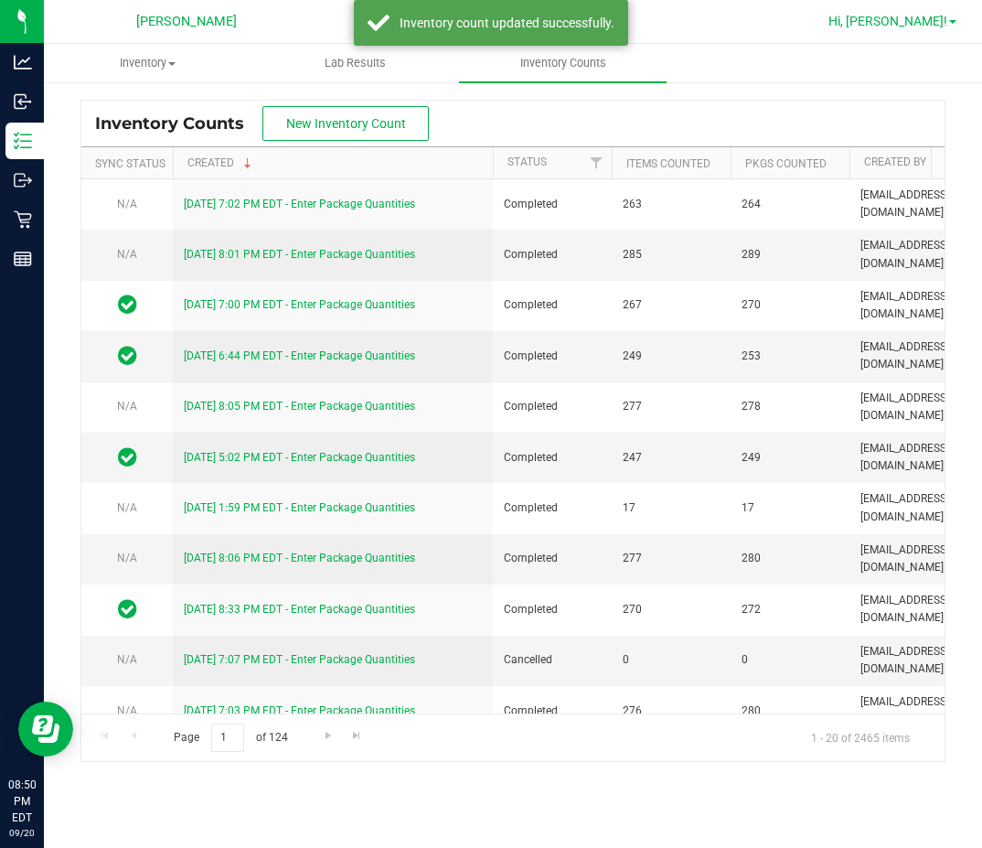
click at [877, 27] on span "Hi, [PERSON_NAME]!" at bounding box center [887, 21] width 119 height 15
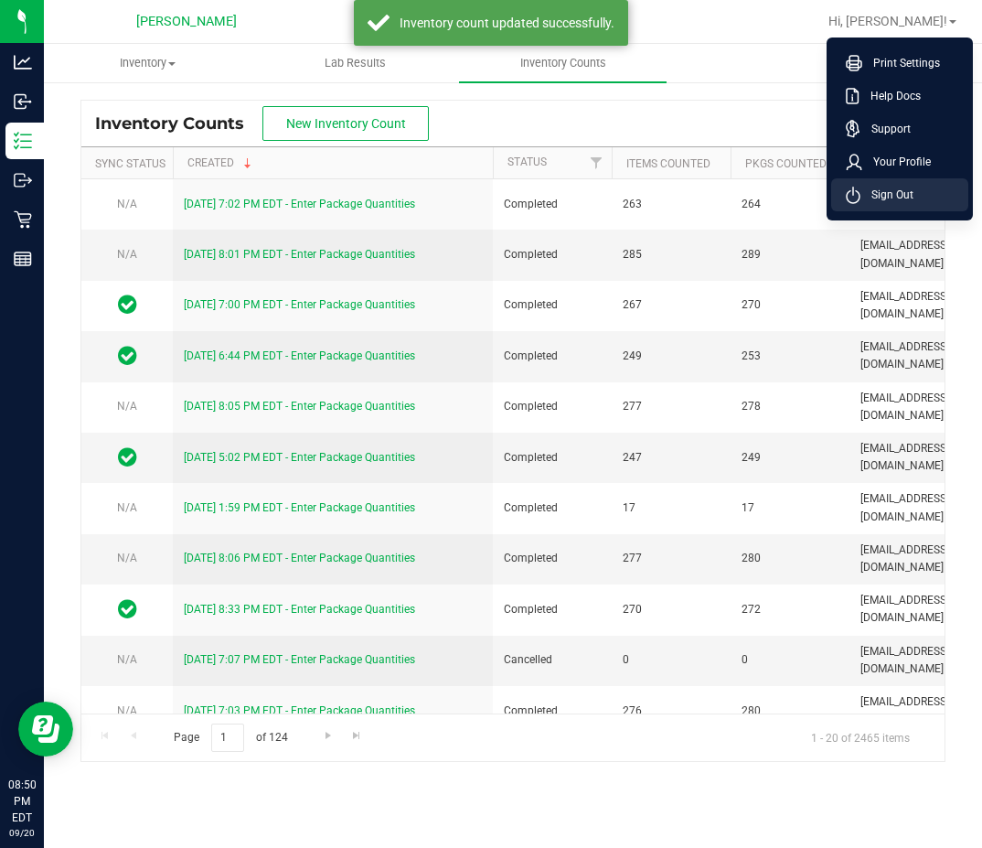
click at [877, 195] on span "Sign Out" at bounding box center [886, 195] width 53 height 18
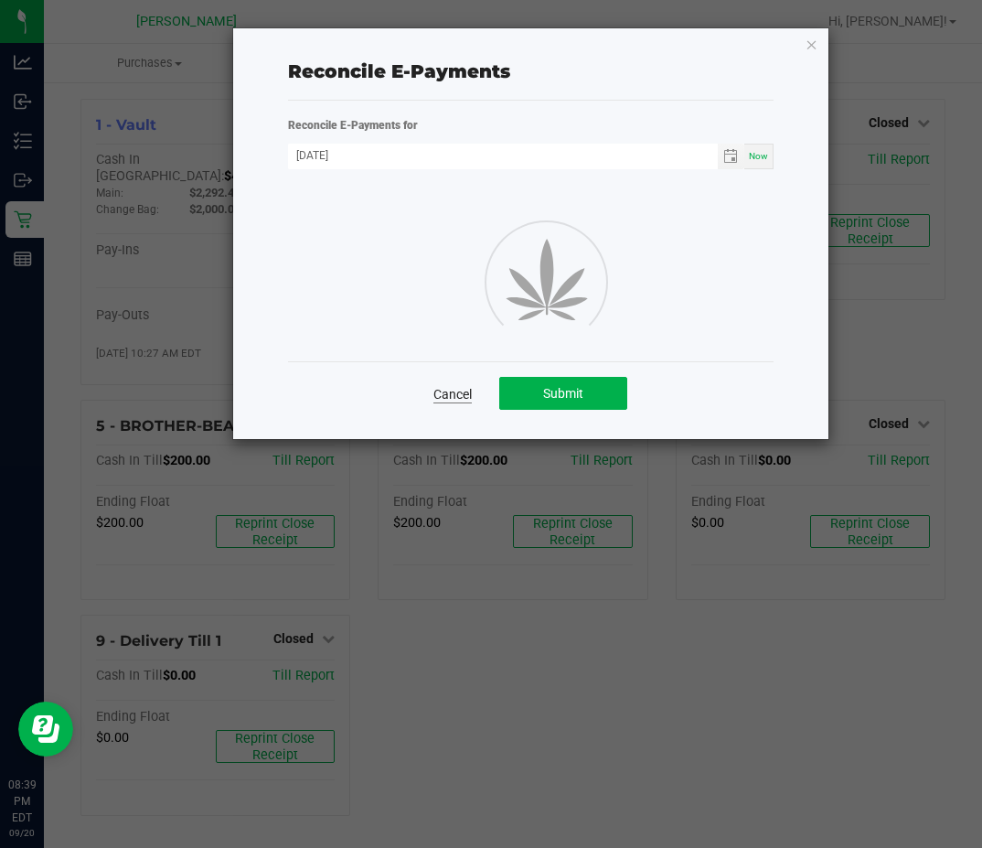
click at [446, 402] on link "Cancel" at bounding box center [452, 394] width 38 height 18
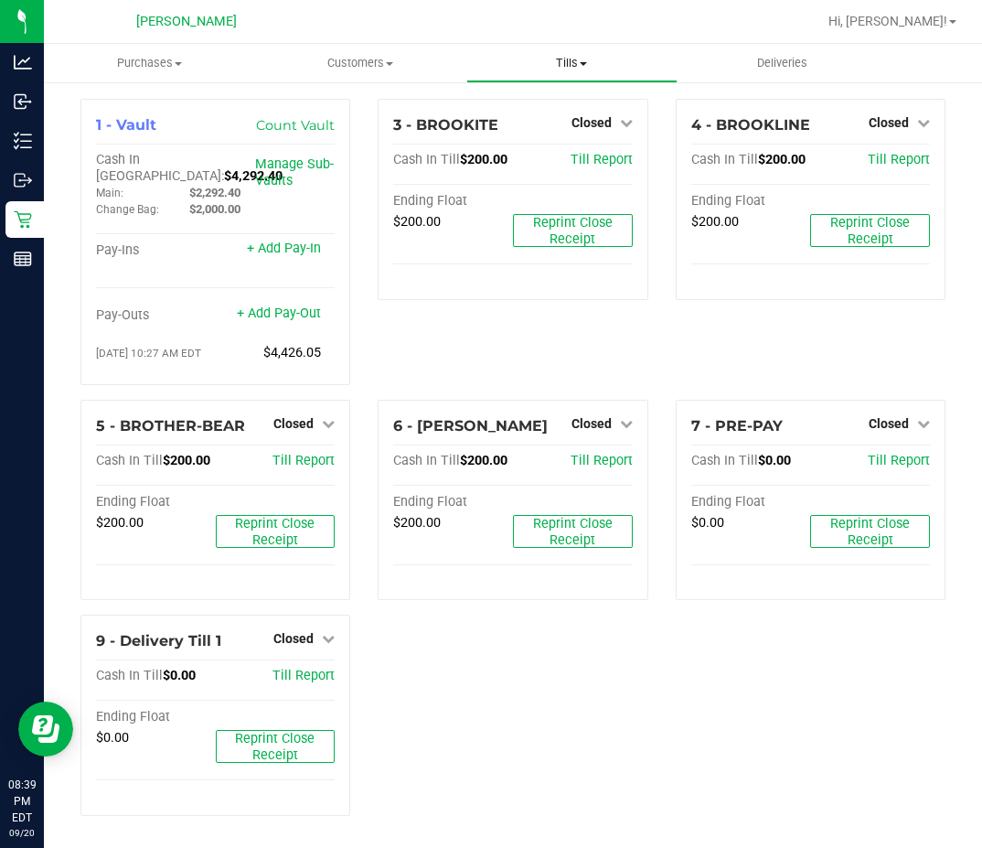
click at [550, 63] on span "Tills" at bounding box center [571, 63] width 209 height 16
click at [537, 108] on span "Manage tills" at bounding box center [527, 110] width 123 height 16
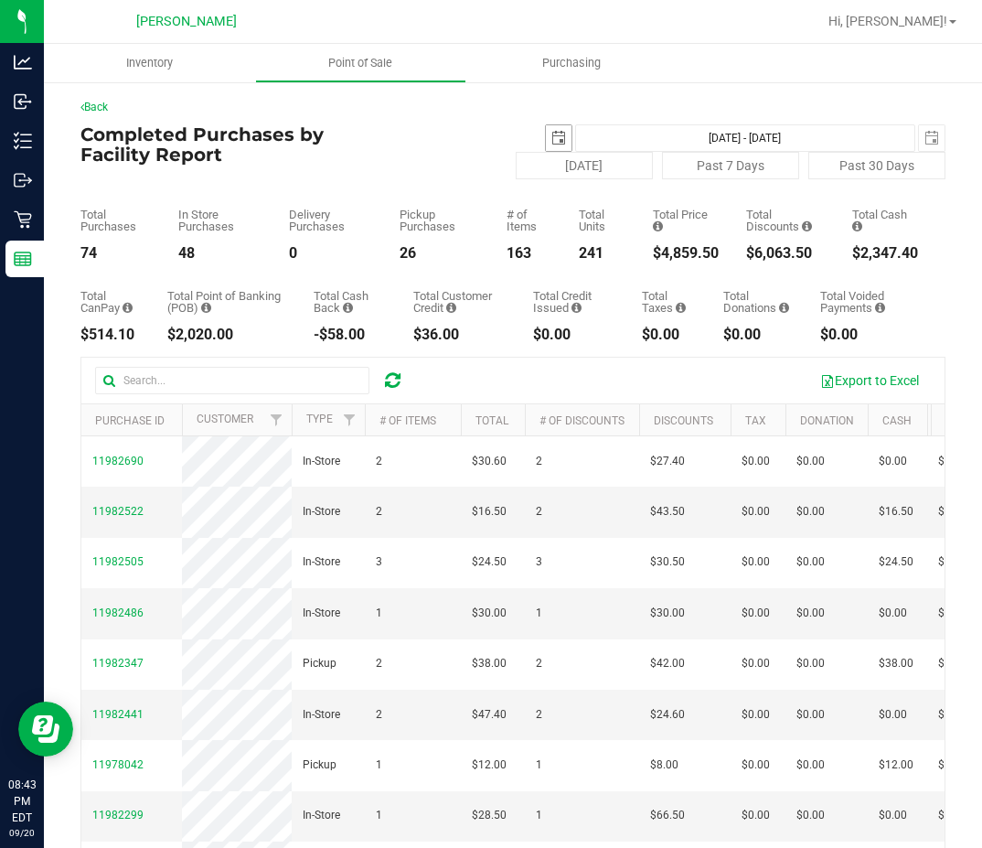
click at [551, 138] on span "select" at bounding box center [558, 138] width 15 height 15
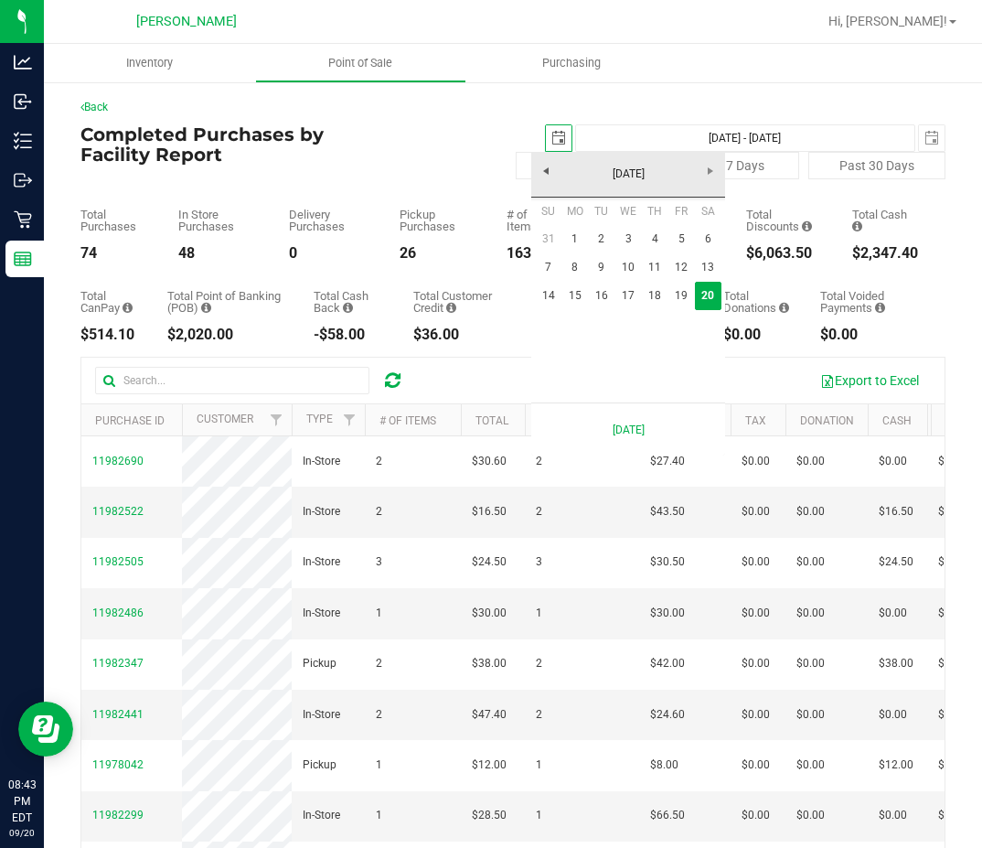
scroll to position [0, 46]
click at [557, 289] on link "14" at bounding box center [548, 296] width 27 height 28
type input "[DATE]"
type input "[DATE] - [DATE]"
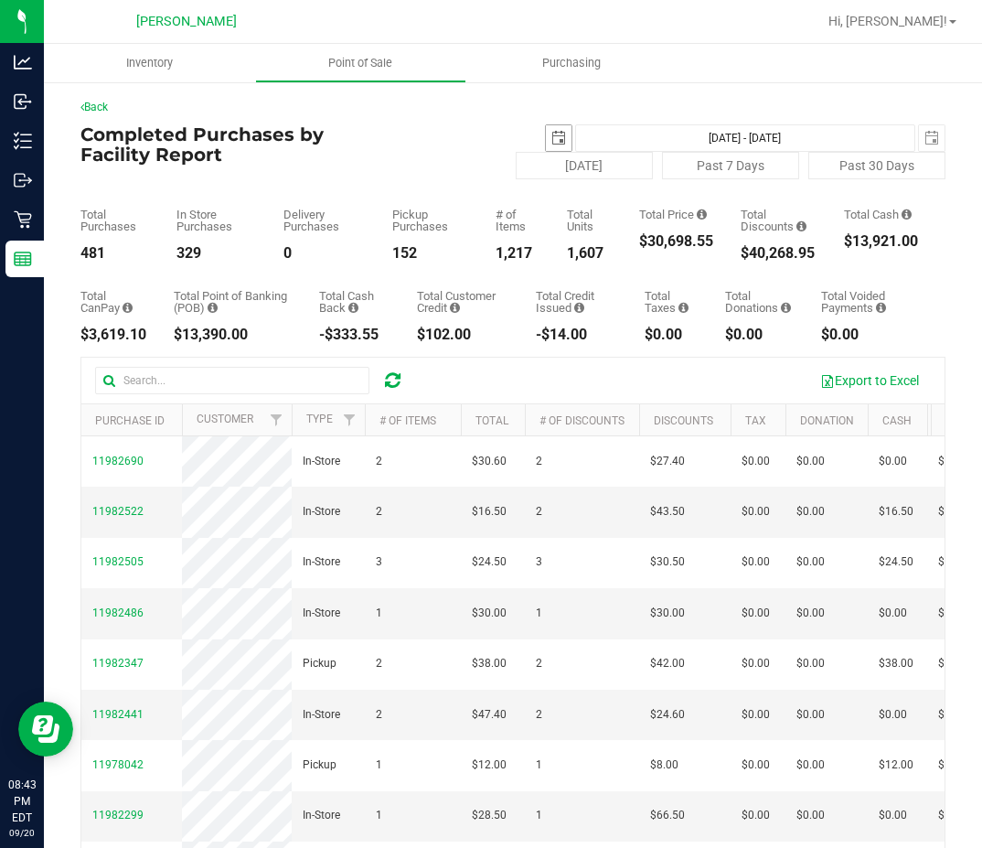
click at [552, 150] on span "select" at bounding box center [559, 138] width 26 height 26
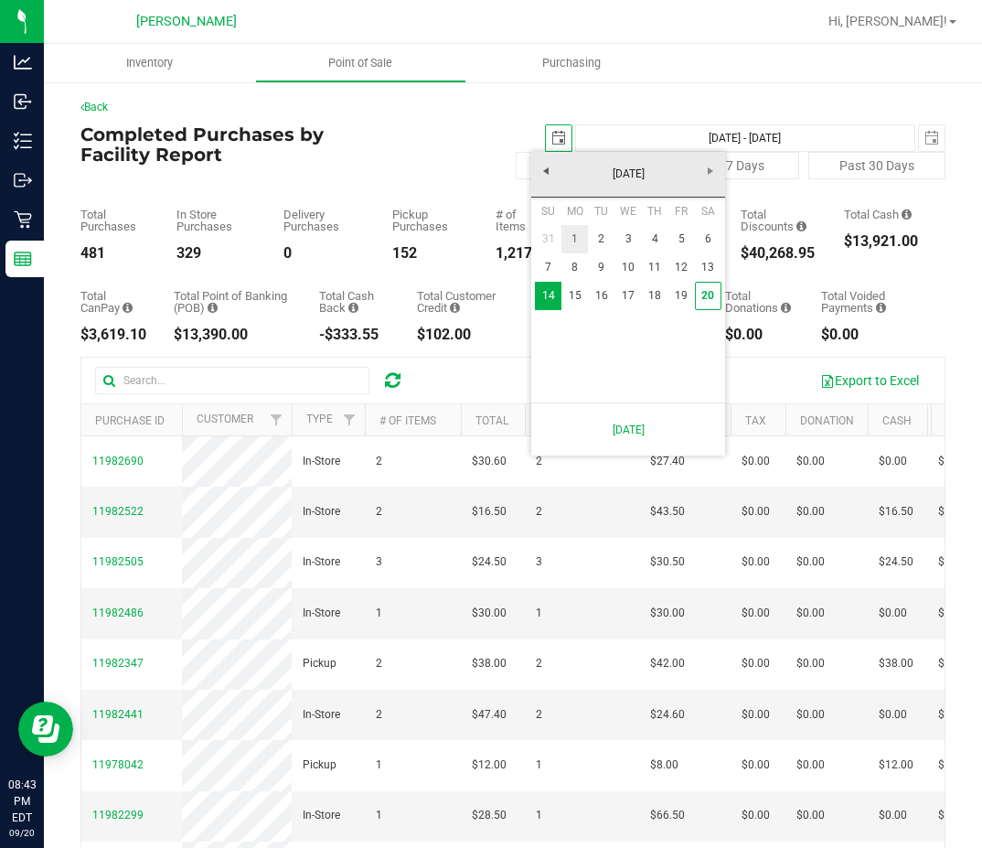
click at [576, 242] on link "1" at bounding box center [574, 239] width 27 height 28
type input "[DATE]"
type input "[DATE] - [DATE]"
